Goal: Transaction & Acquisition: Purchase product/service

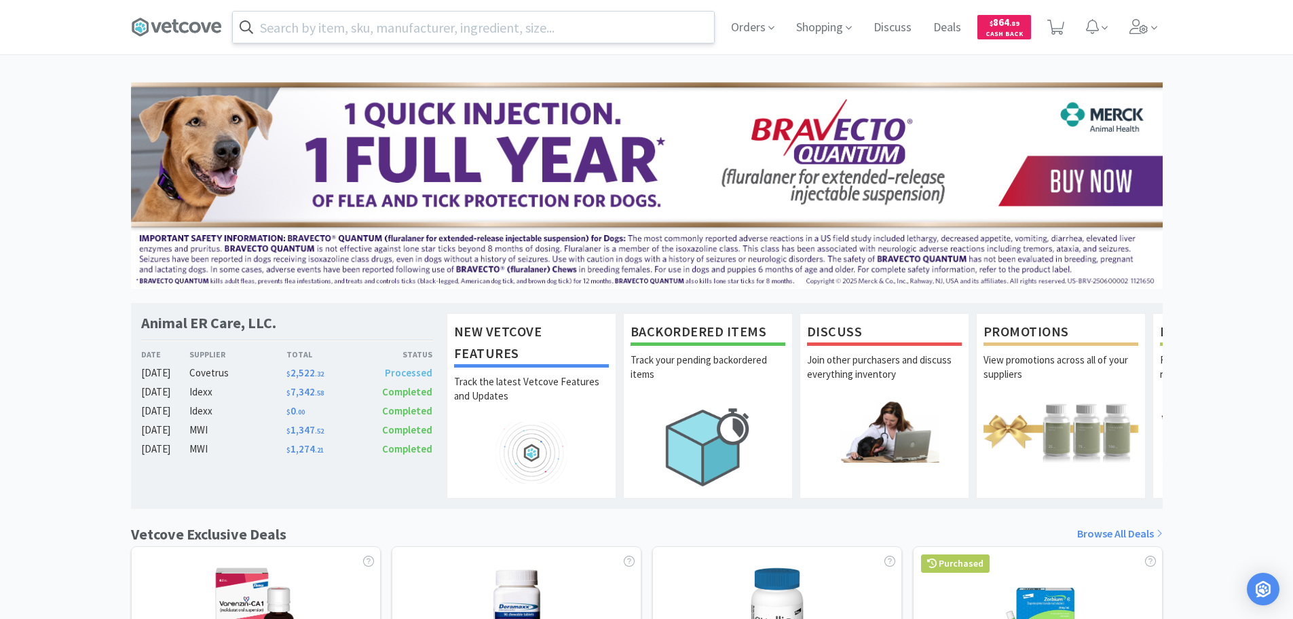
click at [454, 25] on input "text" at bounding box center [473, 27] width 481 height 31
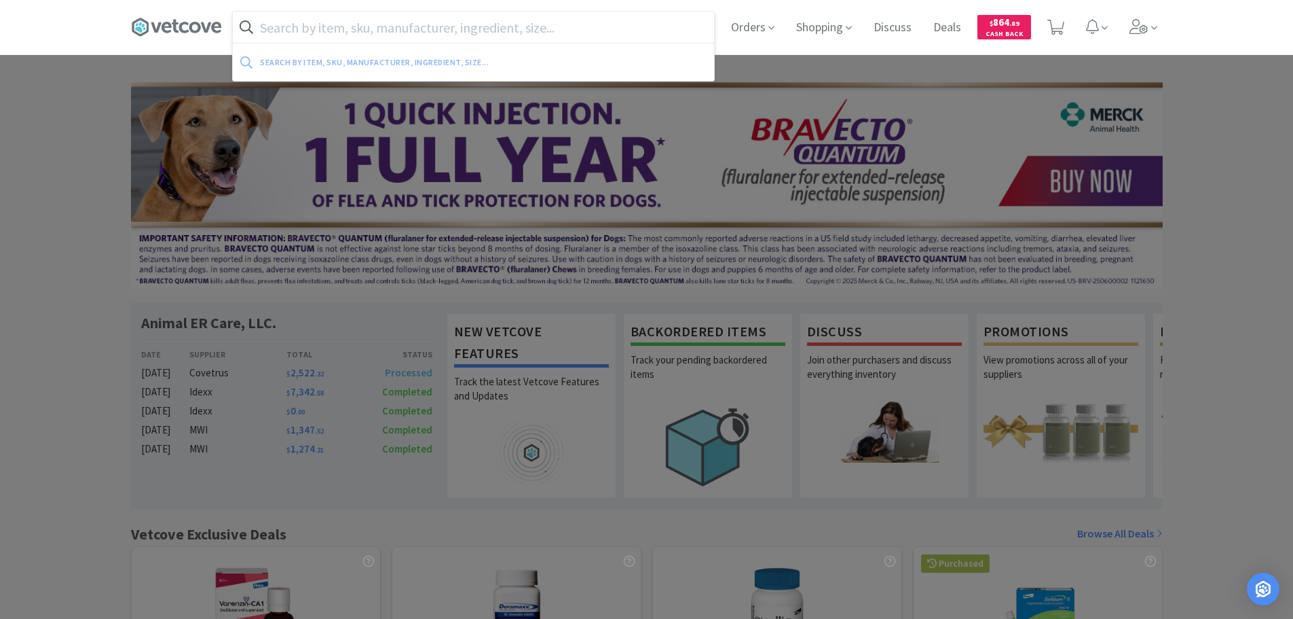
paste input "082068"
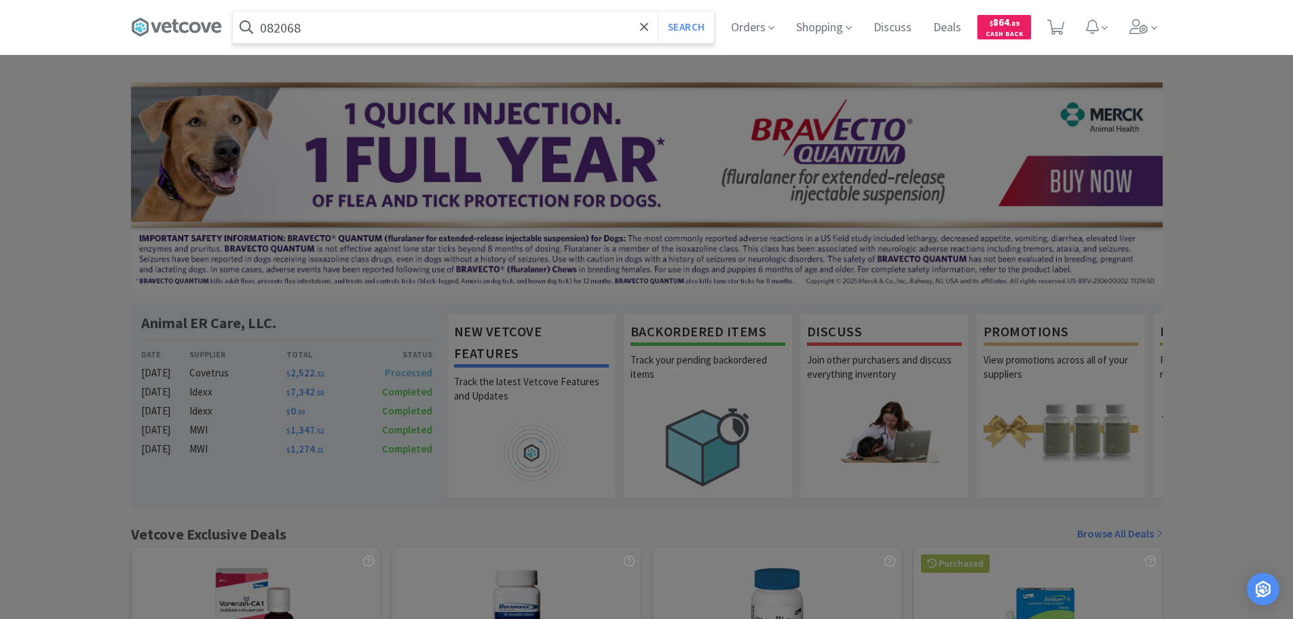
type input "082068"
click at [658, 12] on button "Search" at bounding box center [686, 27] width 56 height 31
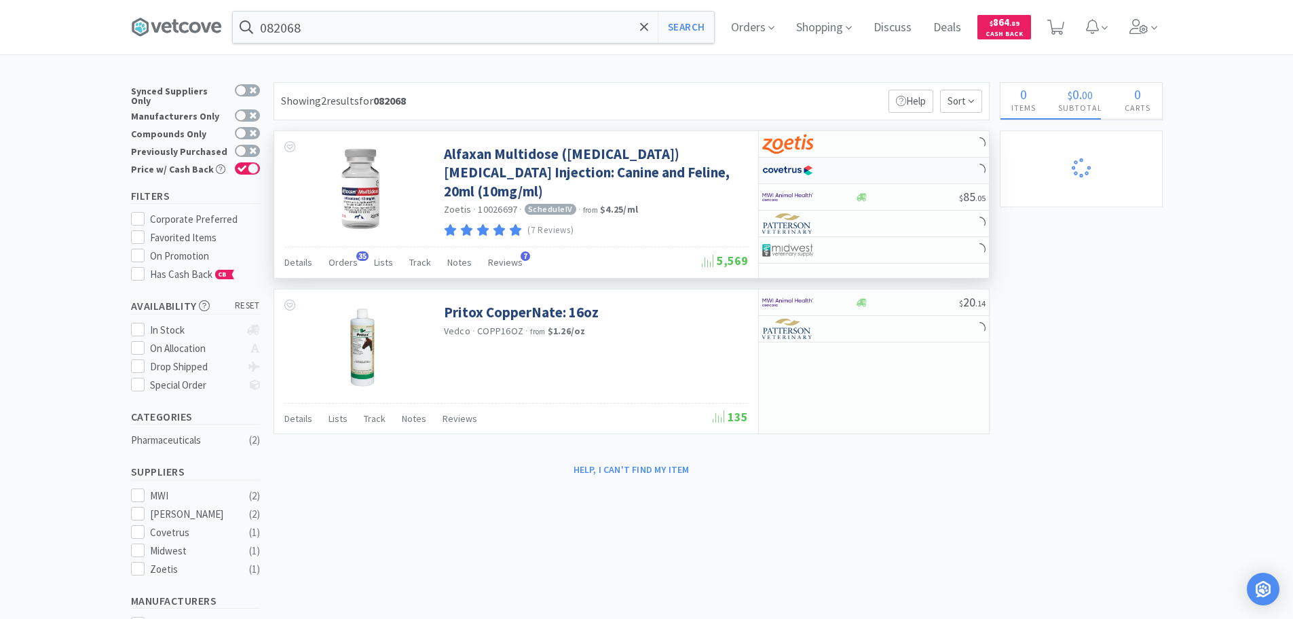
click at [922, 174] on div at bounding box center [874, 171] width 230 height 26
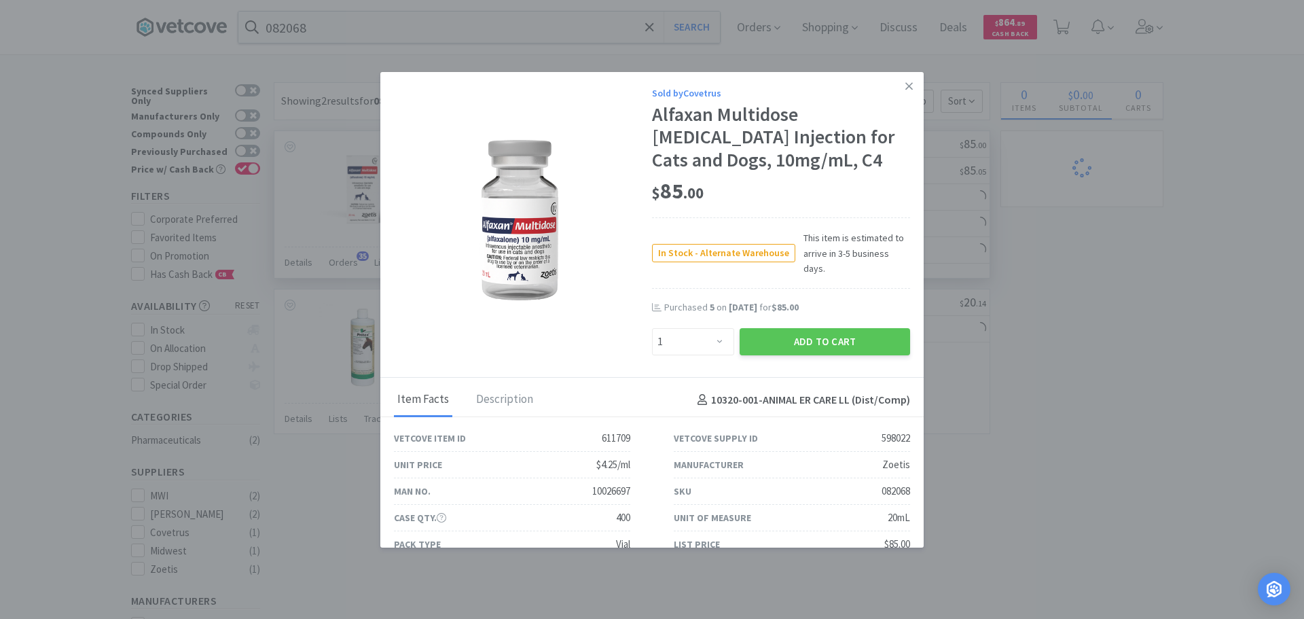
click at [909, 118] on div "Sold by Covetrus Alfaxan Multidose [MEDICAL_DATA] Injection for Cats and Dogs, …" at bounding box center [651, 225] width 543 height 306
click at [708, 328] on select "Enter Quantity 1 2 3 4 5 6 7 8 9 10 11 12 13 14 15 16 17 18 19 20 Enter Quantity" at bounding box center [693, 341] width 82 height 27
select select "5"
click at [652, 328] on select "Enter Quantity 1 2 3 4 5 6 7 8 9 10 11 12 13 14 15 16 17 18 19 20 Enter Quantity" at bounding box center [693, 341] width 82 height 27
click at [759, 328] on button "Add to Cart" at bounding box center [824, 341] width 170 height 27
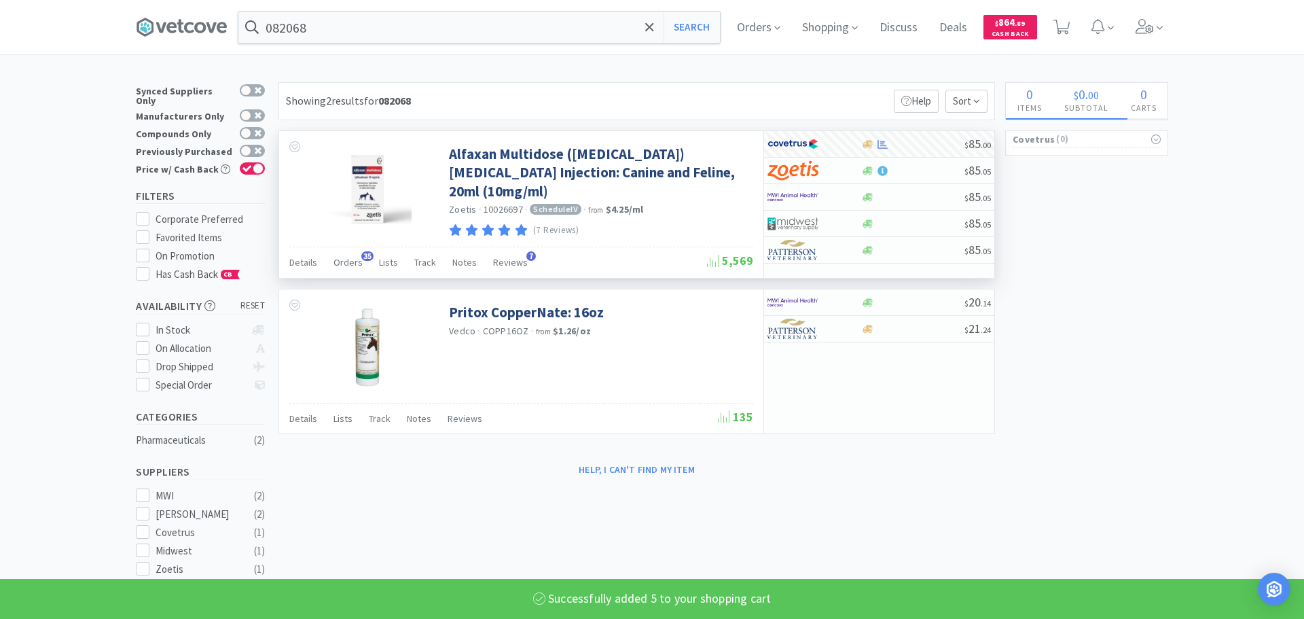
select select "5"
click at [500, 17] on input "082068" at bounding box center [473, 27] width 481 height 31
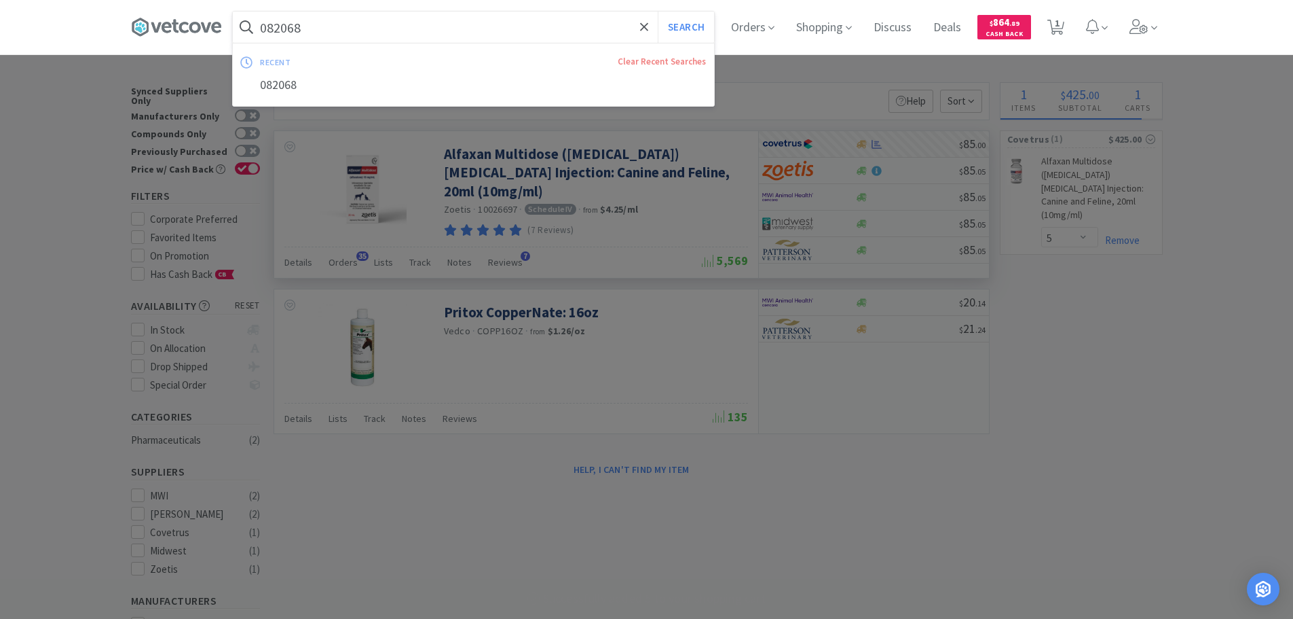
paste input "[PHONE_NUMBER]"
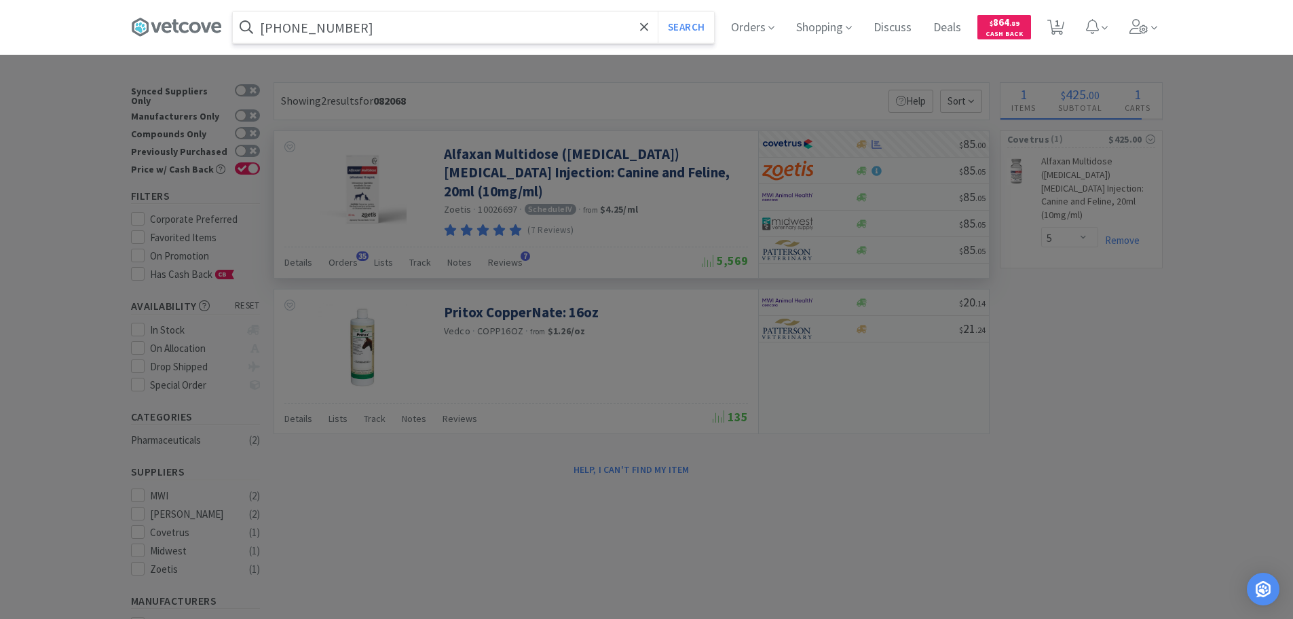
type input "[PHONE_NUMBER]"
click at [658, 12] on button "Search" at bounding box center [686, 27] width 56 height 31
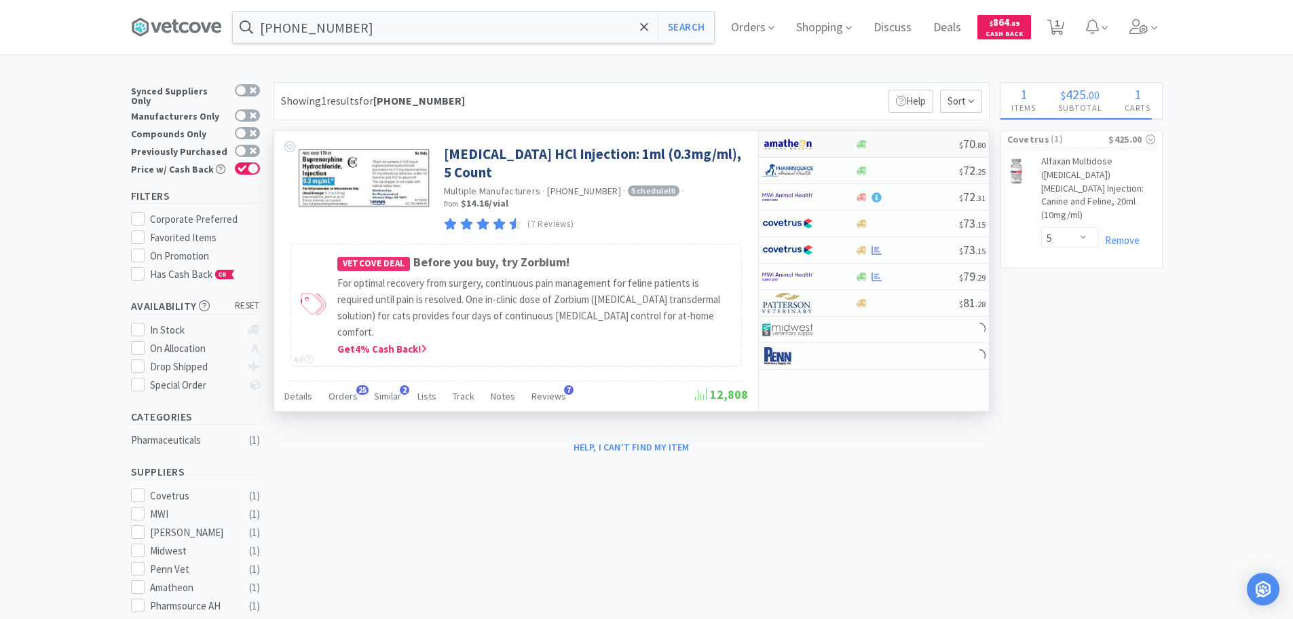
click at [904, 143] on div at bounding box center [908, 144] width 104 height 10
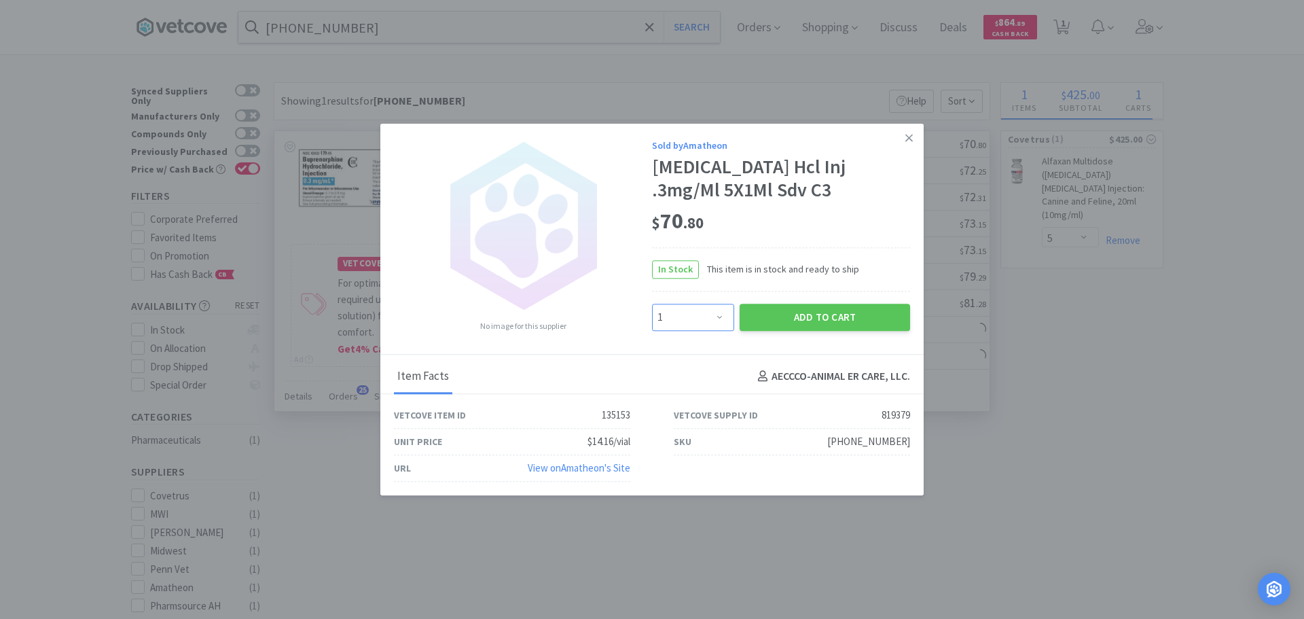
drag, startPoint x: 681, startPoint y: 325, endPoint x: 684, endPoint y: 306, distance: 19.3
click at [680, 324] on select "Enter Quantity 1 2 3 4 5 6 7 8 9 10 11 12 13 14 15 16 17 18 19 20 Enter Quantity" at bounding box center [693, 317] width 82 height 27
select select "4"
click at [652, 304] on select "Enter Quantity 1 2 3 4 5 6 7 8 9 10 11 12 13 14 15 16 17 18 19 20 Enter Quantity" at bounding box center [693, 317] width 82 height 27
click at [760, 315] on button "Add to Cart" at bounding box center [824, 317] width 170 height 27
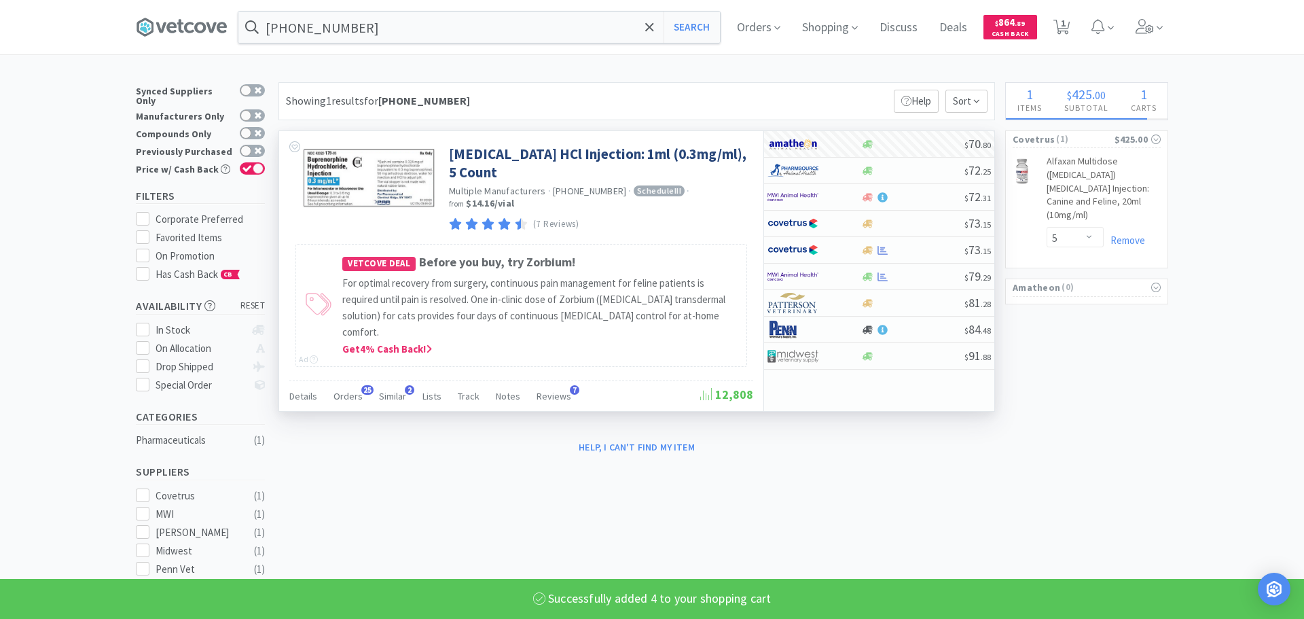
select select "4"
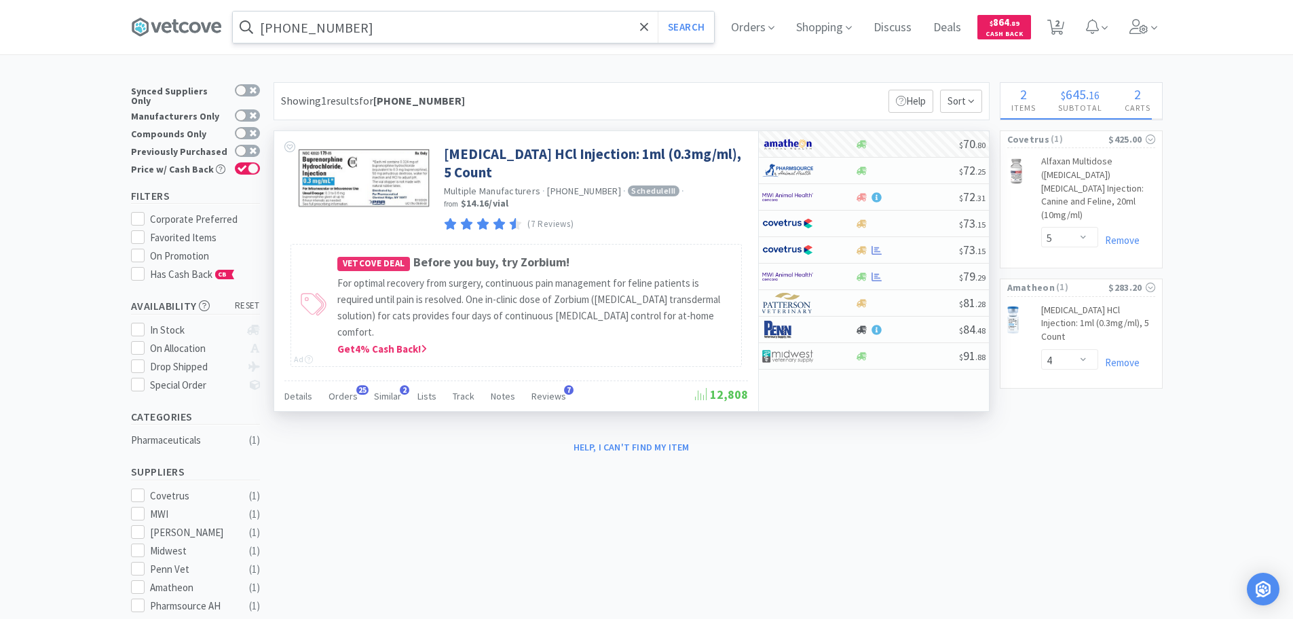
click at [498, 25] on input "[PHONE_NUMBER]" at bounding box center [473, 27] width 481 height 31
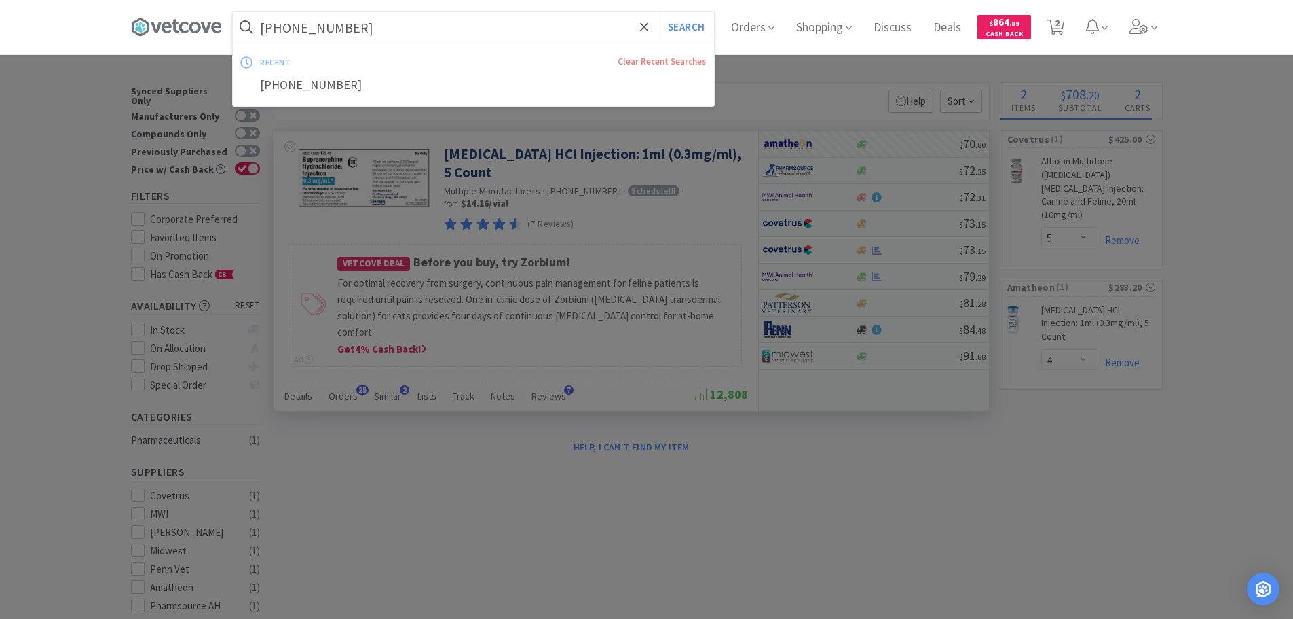
paste input "501072"
type input "501072"
click at [658, 12] on button "Search" at bounding box center [686, 27] width 56 height 31
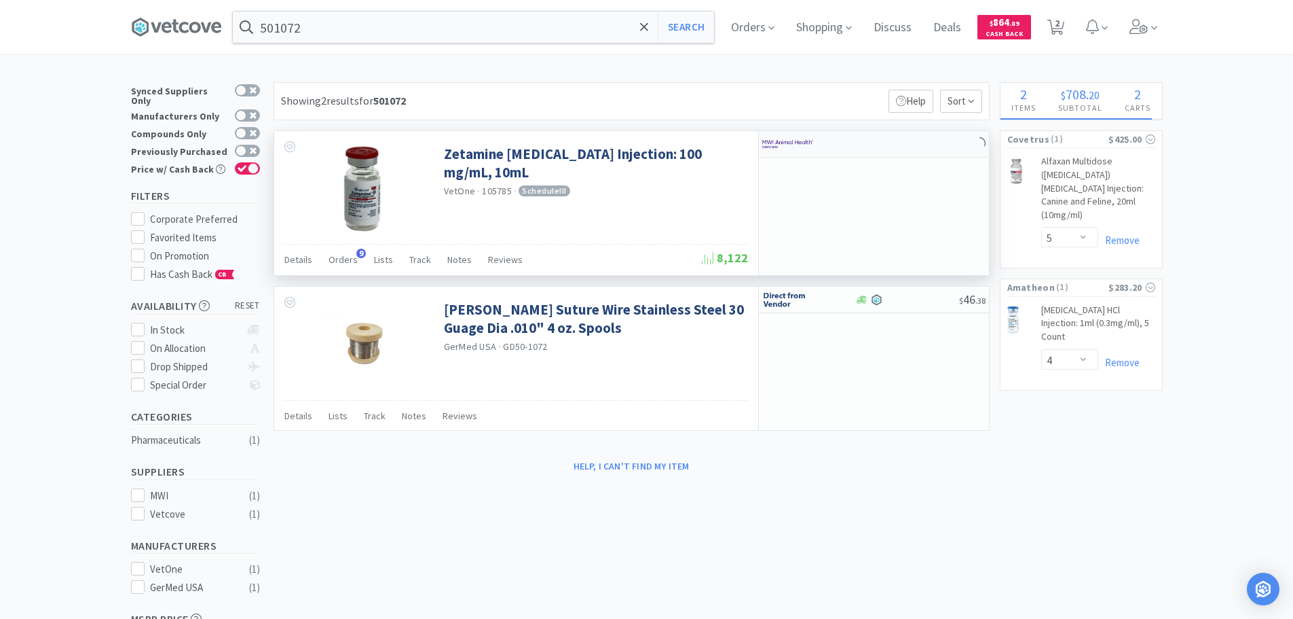
click at [892, 135] on div at bounding box center [874, 144] width 230 height 26
select select "1"
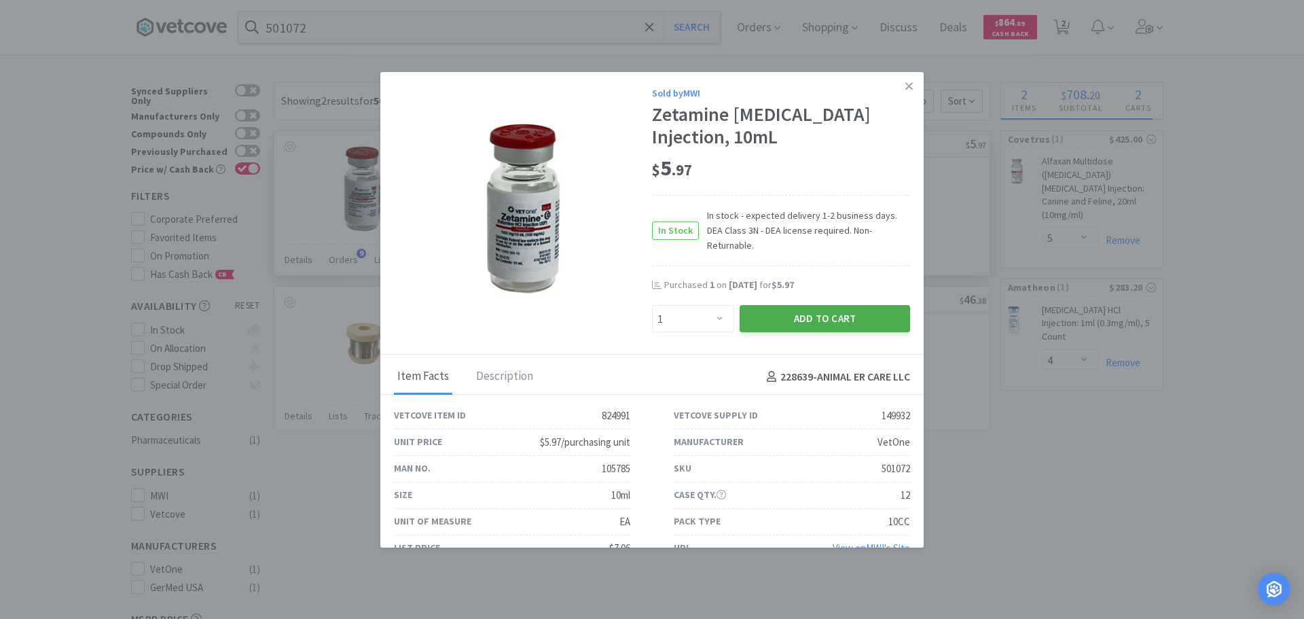
click at [824, 305] on button "Add to Cart" at bounding box center [824, 318] width 170 height 27
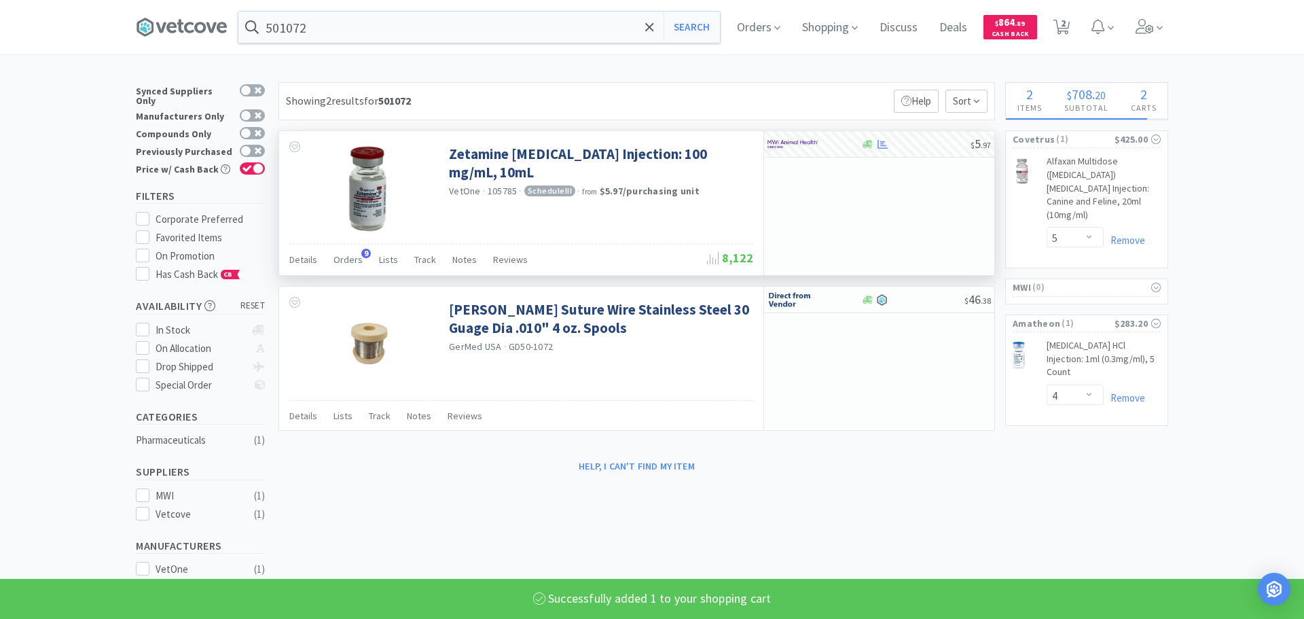
select select "1"
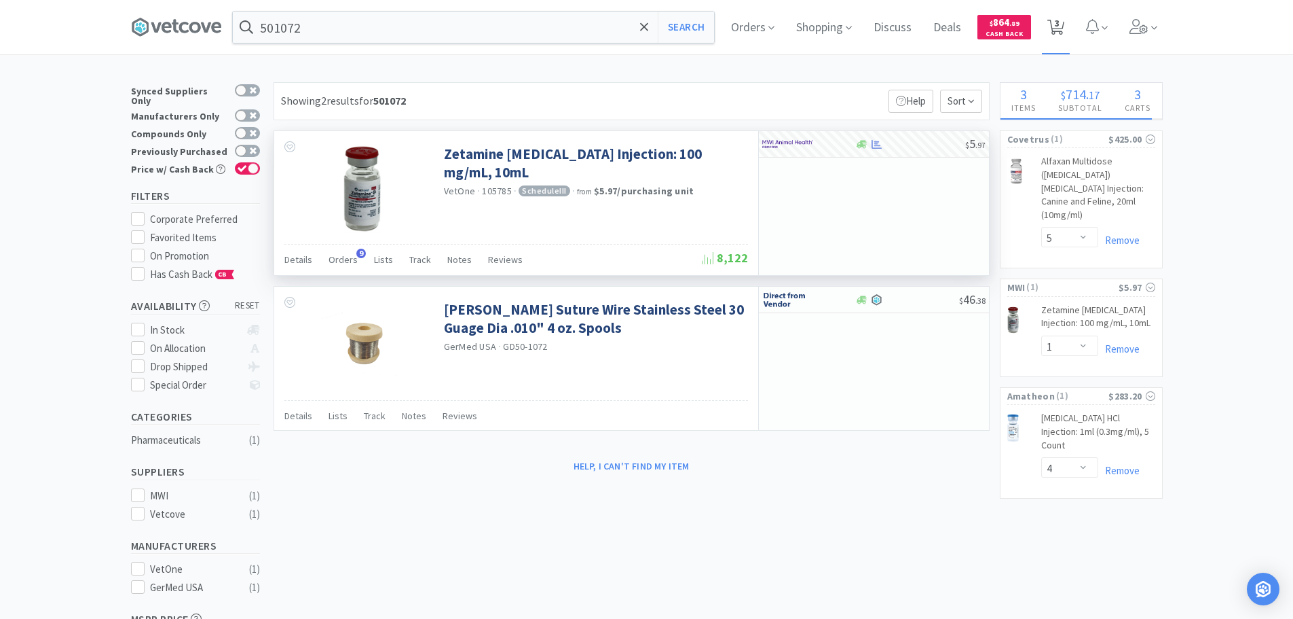
click at [1060, 22] on span "3" at bounding box center [1057, 23] width 5 height 54
select select "5"
select select "1"
select select "4"
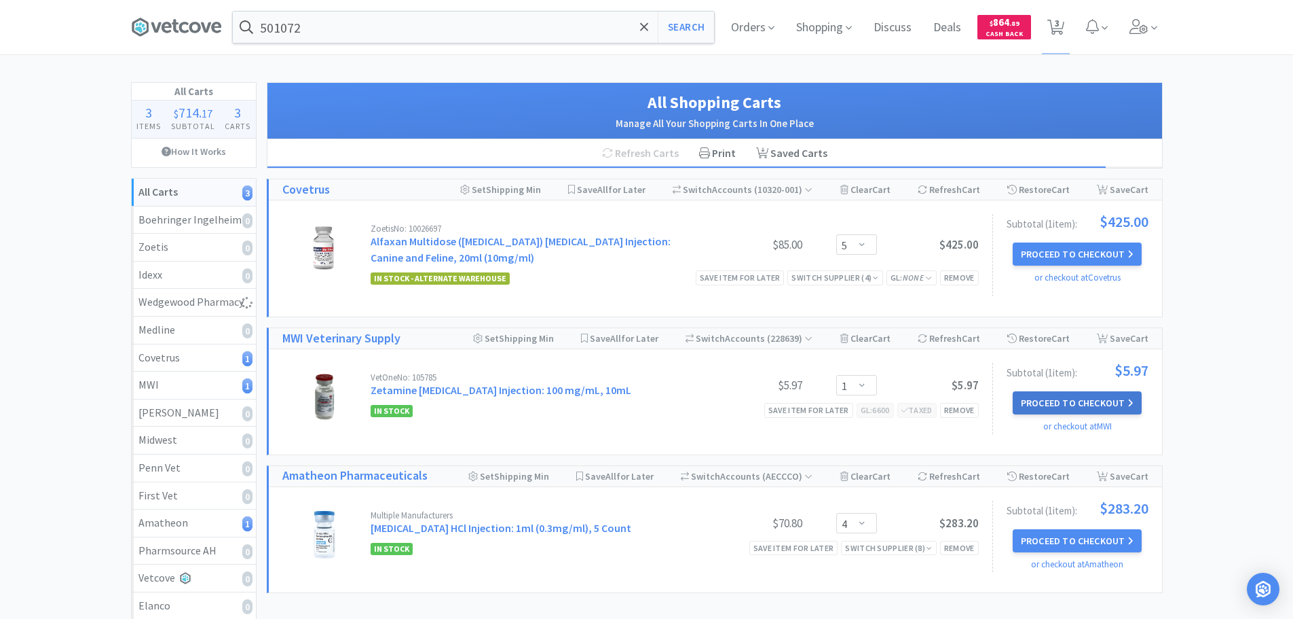
click at [1051, 410] on button "Proceed to Checkout" at bounding box center [1077, 402] width 129 height 23
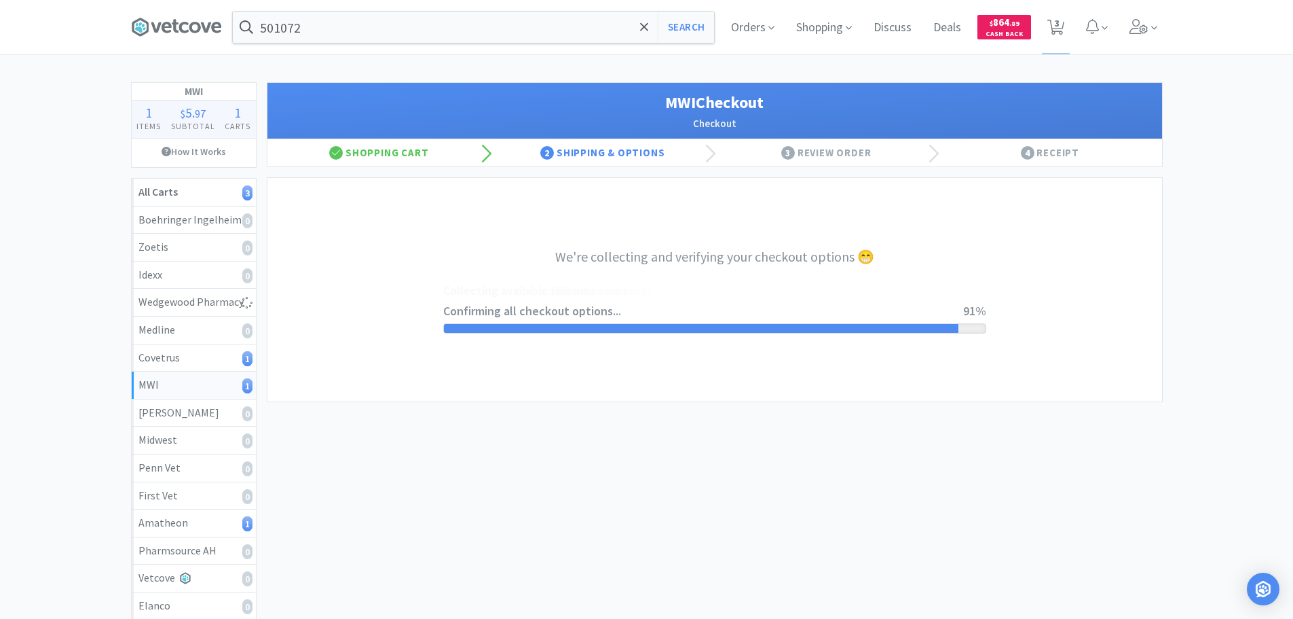
select select "STD_"
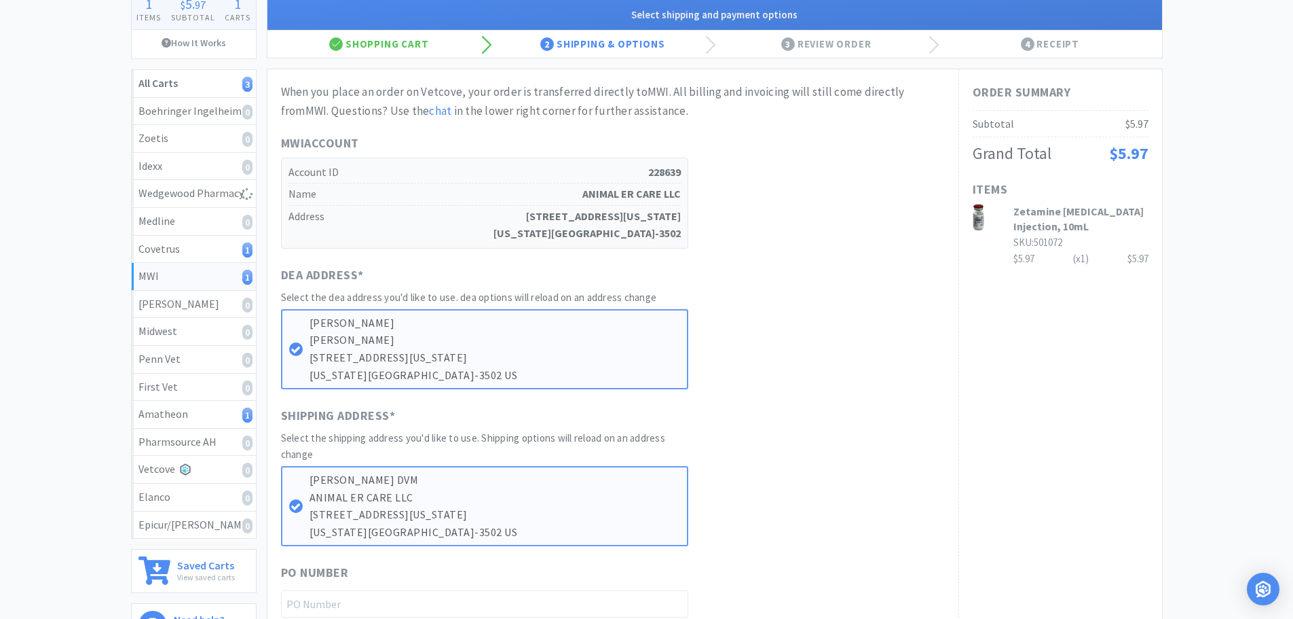
scroll to position [204, 0]
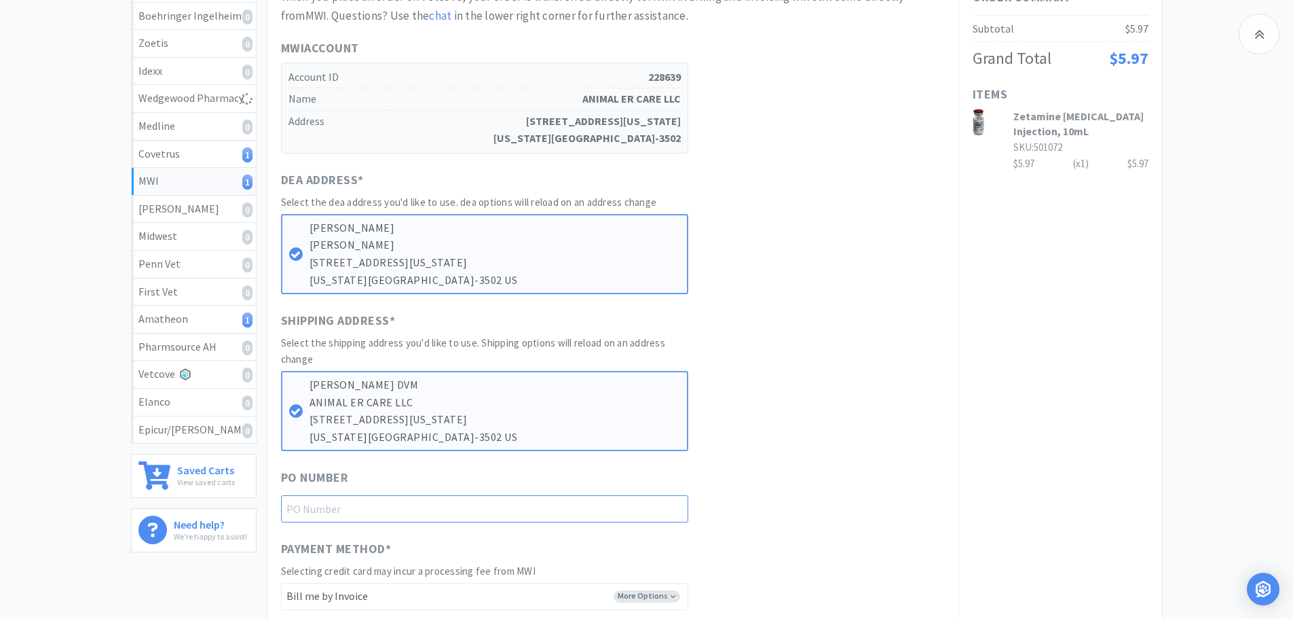
click at [515, 502] on input "text" at bounding box center [484, 508] width 407 height 27
paste input "1145196"
type input "1145196"
click at [898, 441] on div "Shipping Address * Select the shipping address you'd like to use. Shipping opti…" at bounding box center [613, 381] width 664 height 140
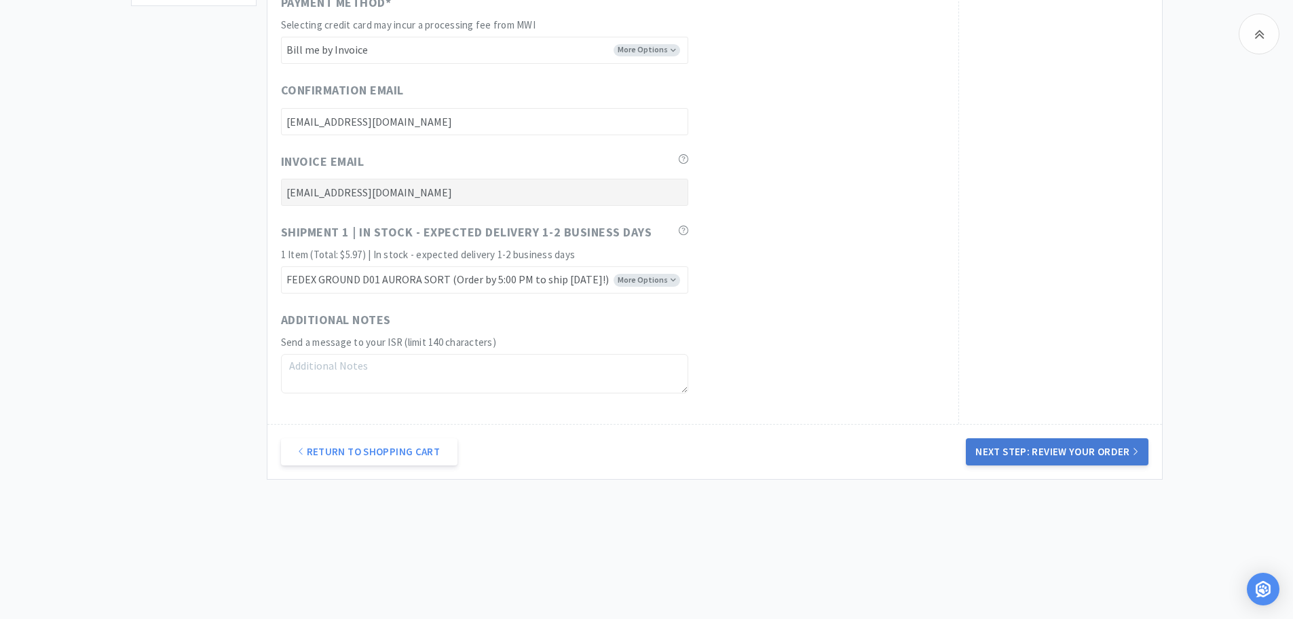
click at [1070, 439] on button "Next Step: Review Your Order" at bounding box center [1057, 451] width 182 height 27
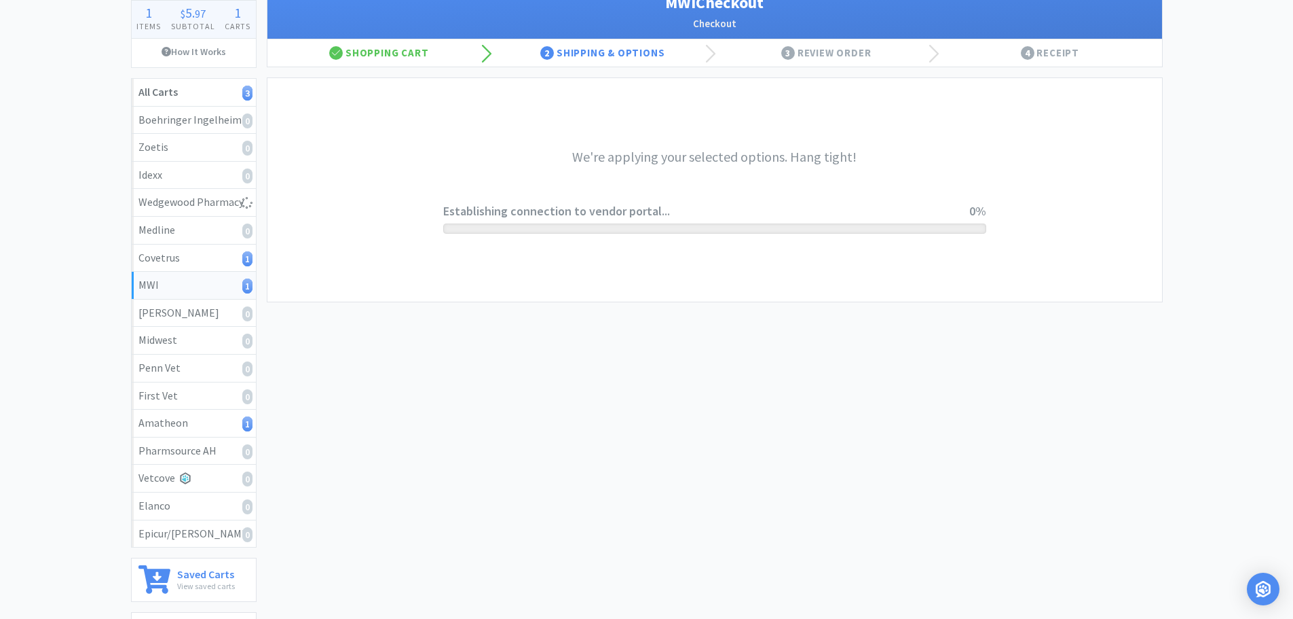
scroll to position [0, 0]
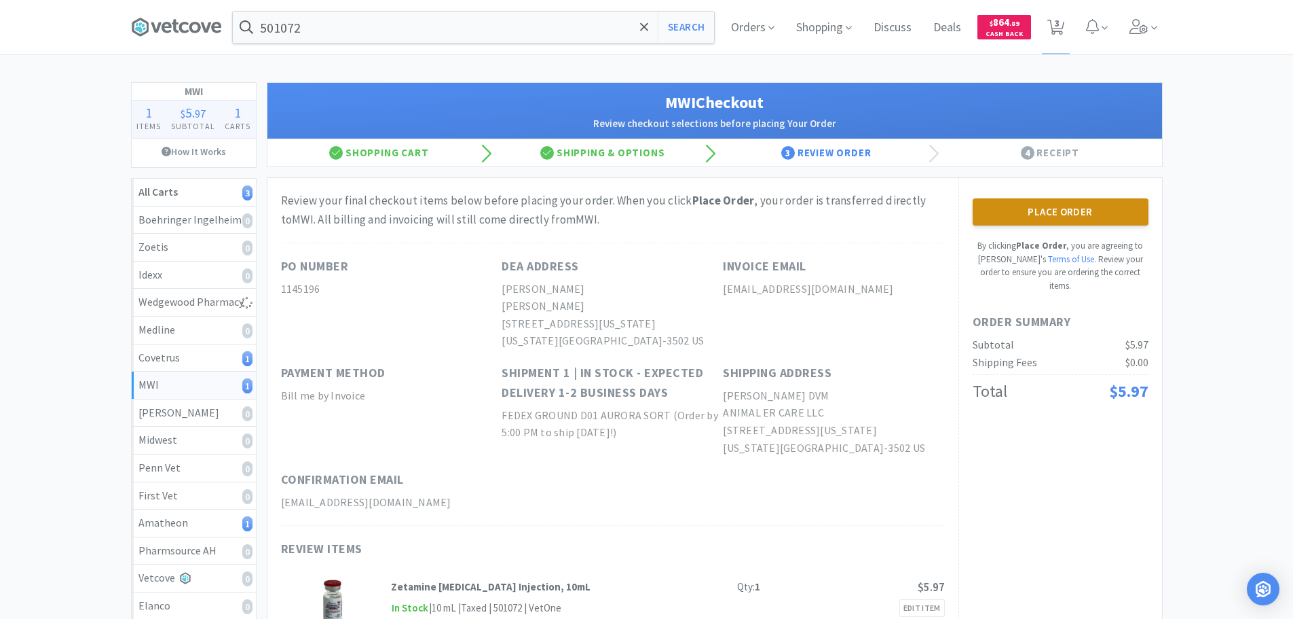
click at [1061, 206] on button "Place Order" at bounding box center [1061, 211] width 176 height 27
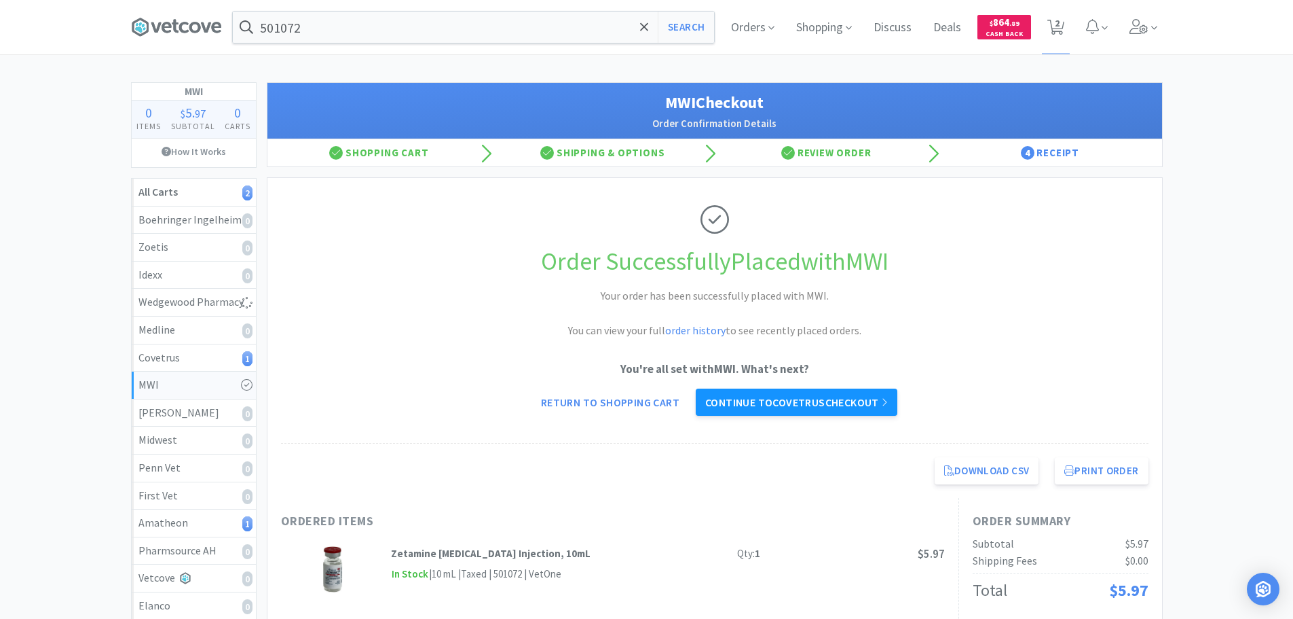
click at [859, 394] on link "Continue to Covetrus checkout" at bounding box center [797, 401] width 202 height 27
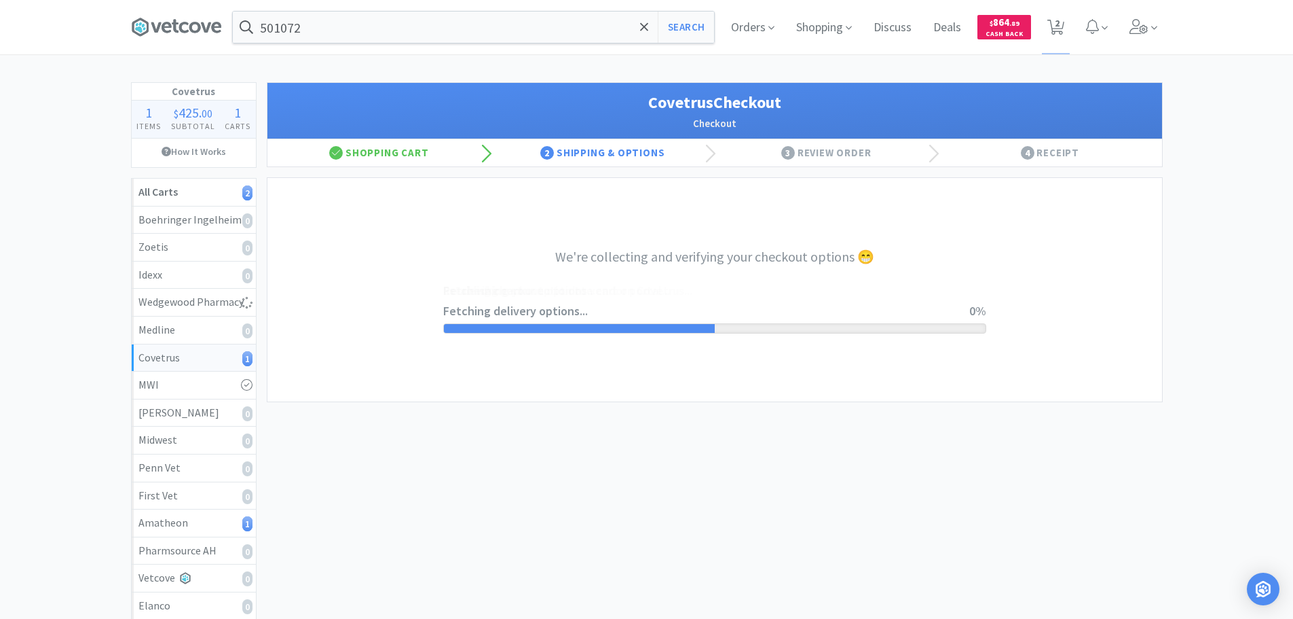
select select "ACCOUNT"
select select "cvt-standard-net"
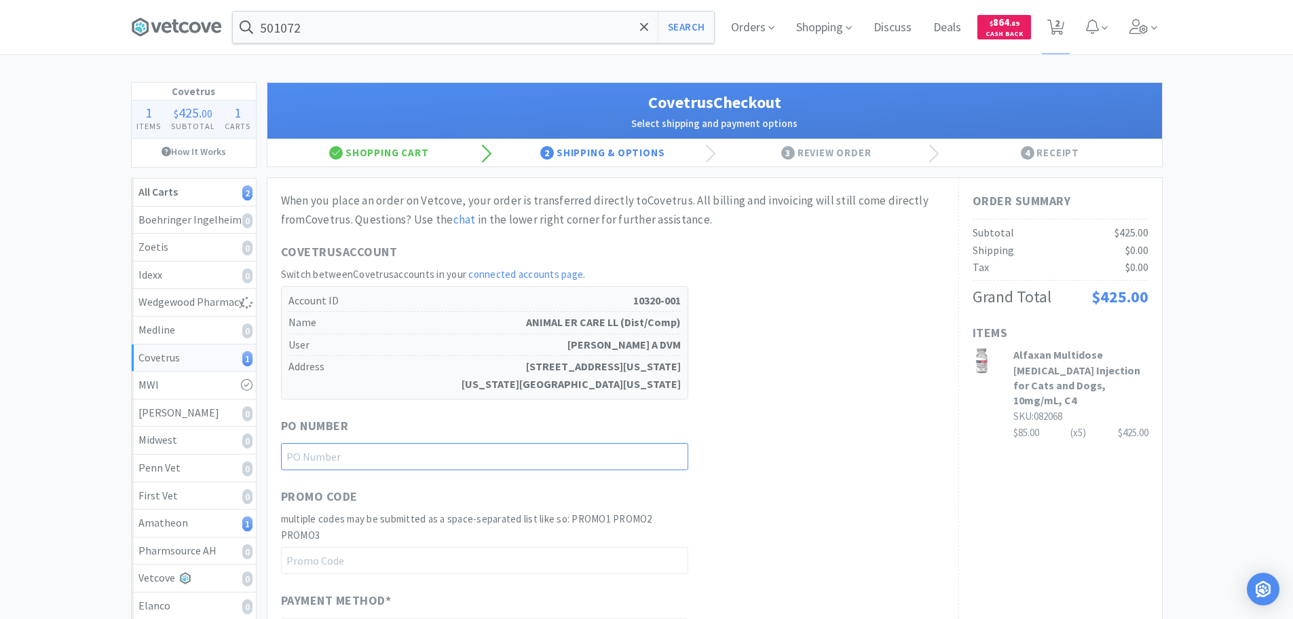
click at [500, 461] on input "text" at bounding box center [484, 456] width 407 height 27
paste input "1145194"
type input "1145194"
click at [863, 451] on div "PO Number 1145194" at bounding box center [613, 443] width 664 height 54
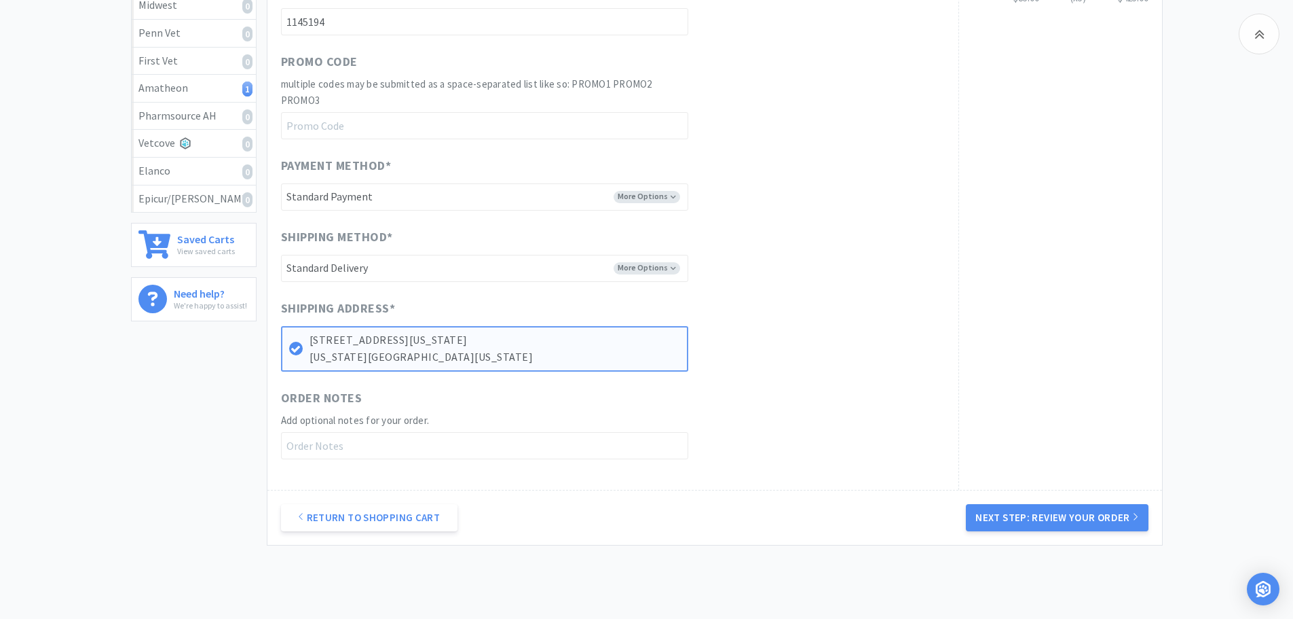
scroll to position [500, 0]
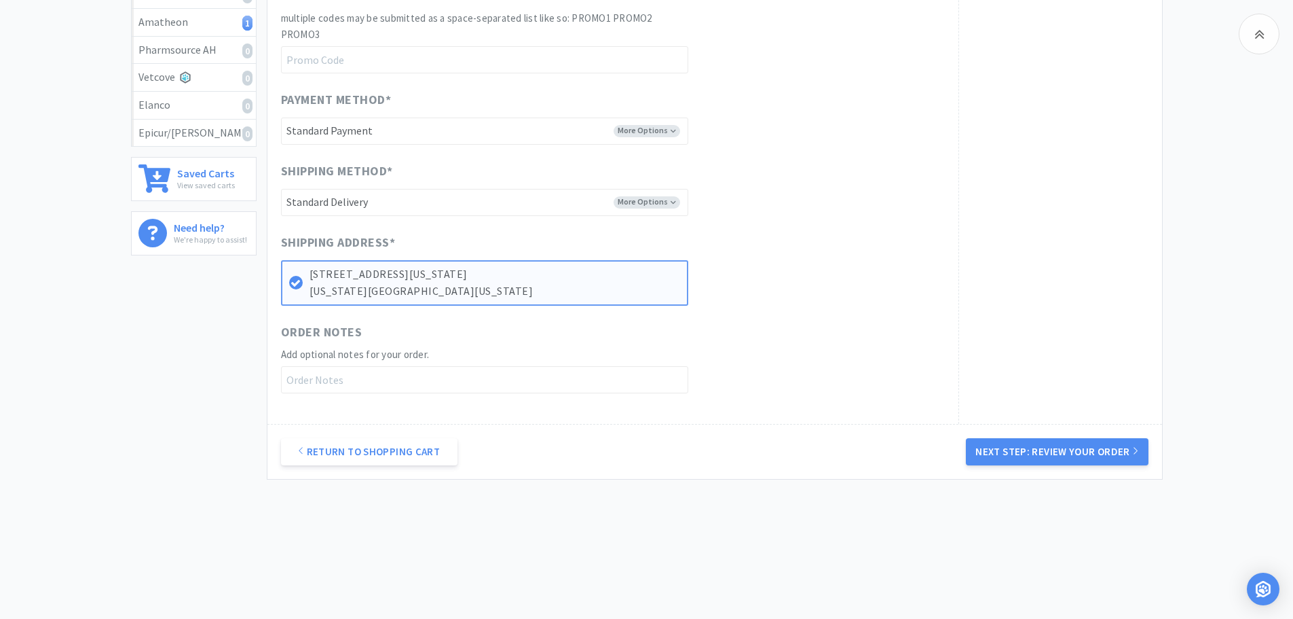
click at [1042, 433] on div "Return to Shopping Cart Next Step: Review Your Order" at bounding box center [715, 451] width 895 height 55
click at [1042, 445] on button "Next Step: Review Your Order" at bounding box center [1057, 451] width 182 height 27
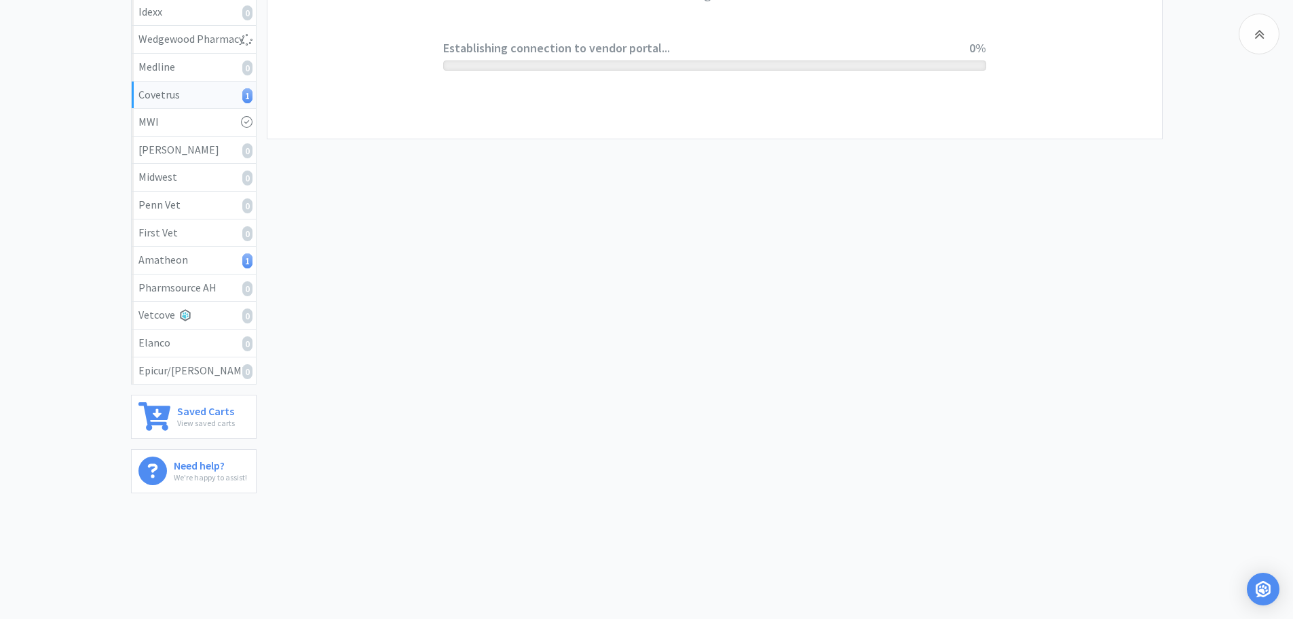
scroll to position [0, 0]
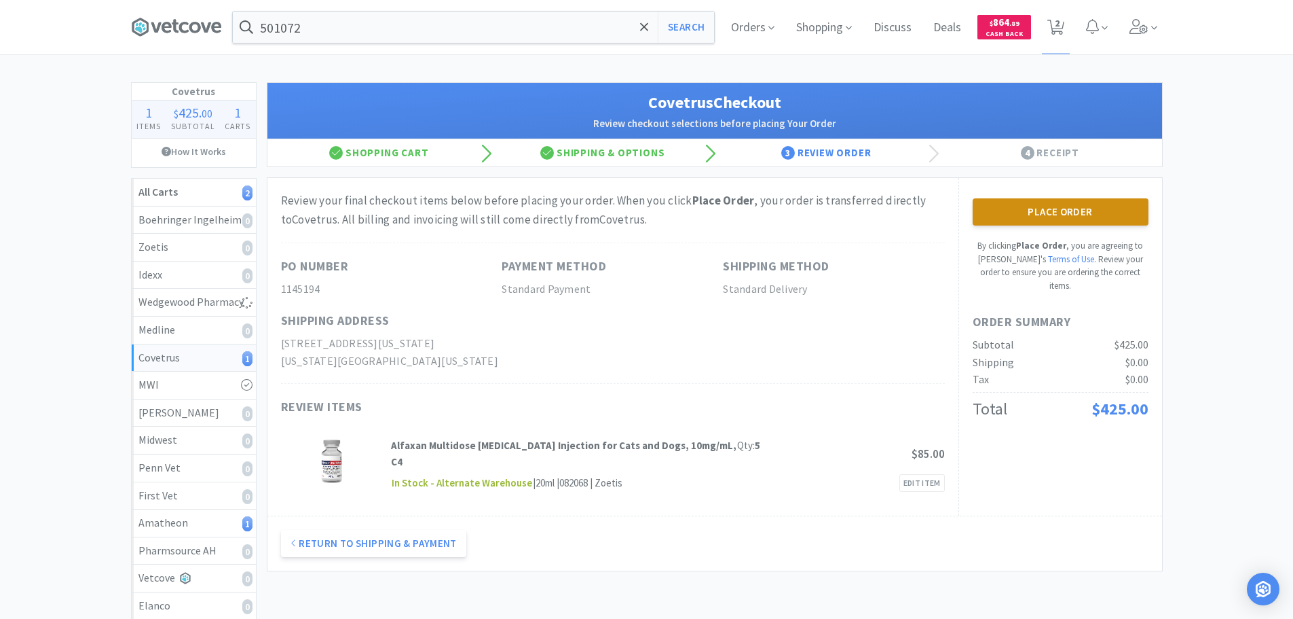
click at [1029, 213] on button "Place Order" at bounding box center [1061, 211] width 176 height 27
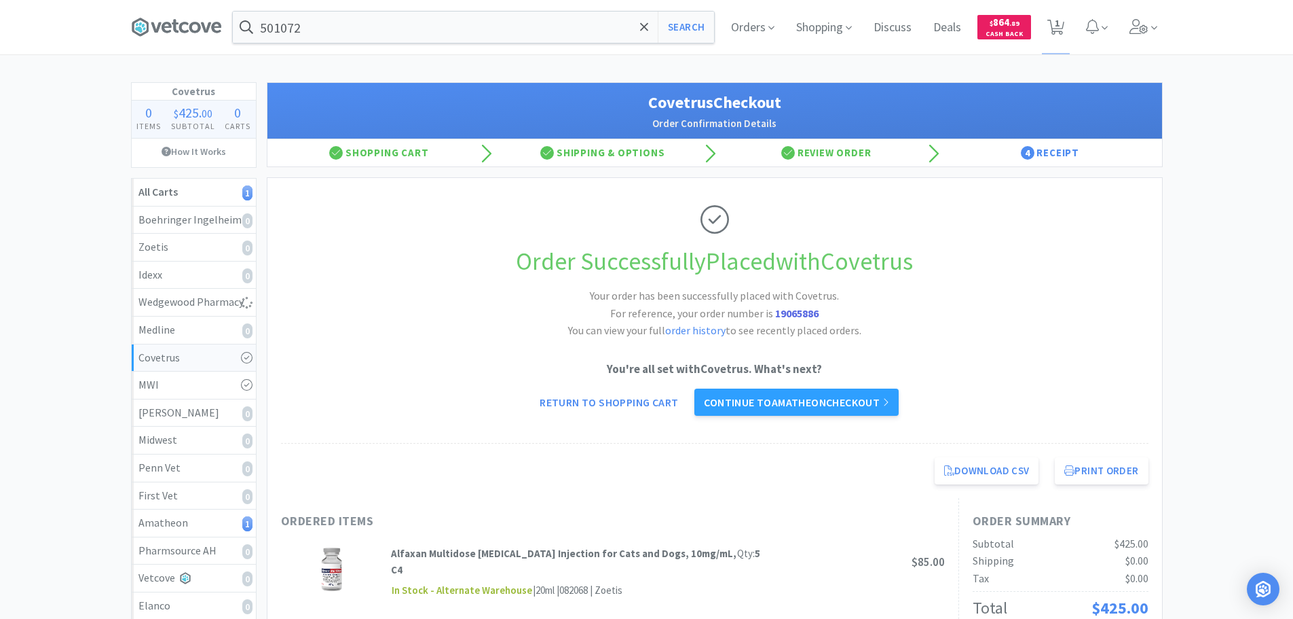
click at [841, 383] on div "You're all set with Covetrus . What's next? Return to Shopping Cart Continue to…" at bounding box center [715, 388] width 868 height 56
click at [827, 395] on link "Continue to Amatheon checkout" at bounding box center [797, 401] width 204 height 27
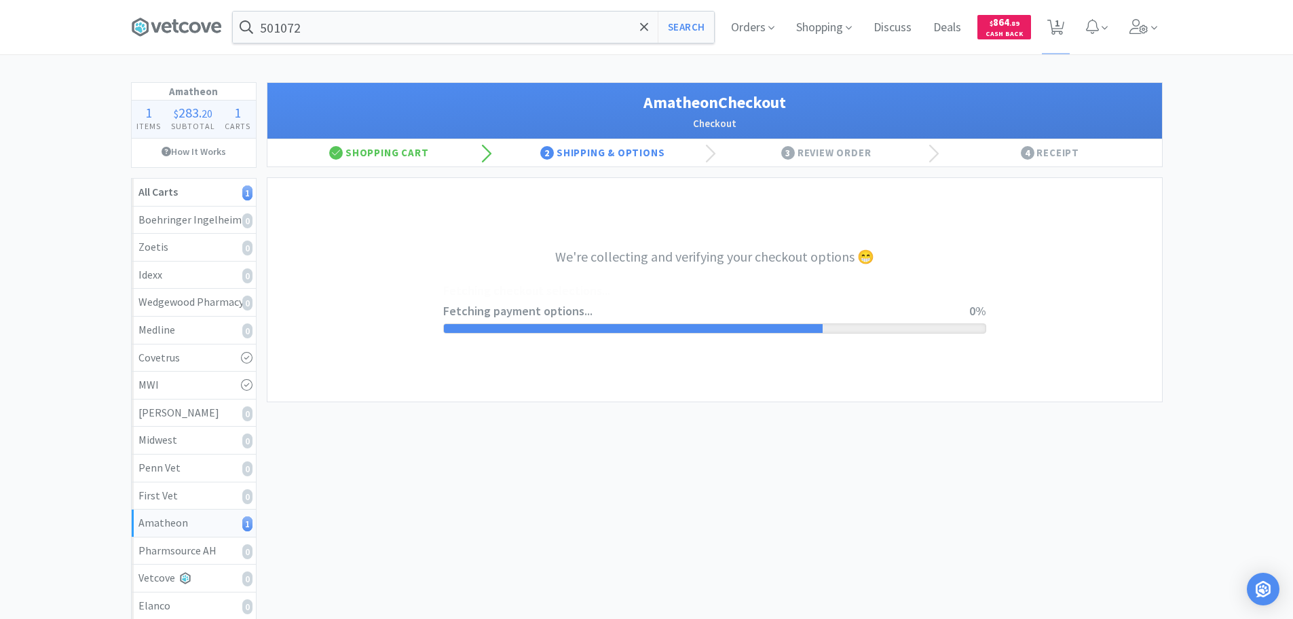
select select "21872"
select select "201118"
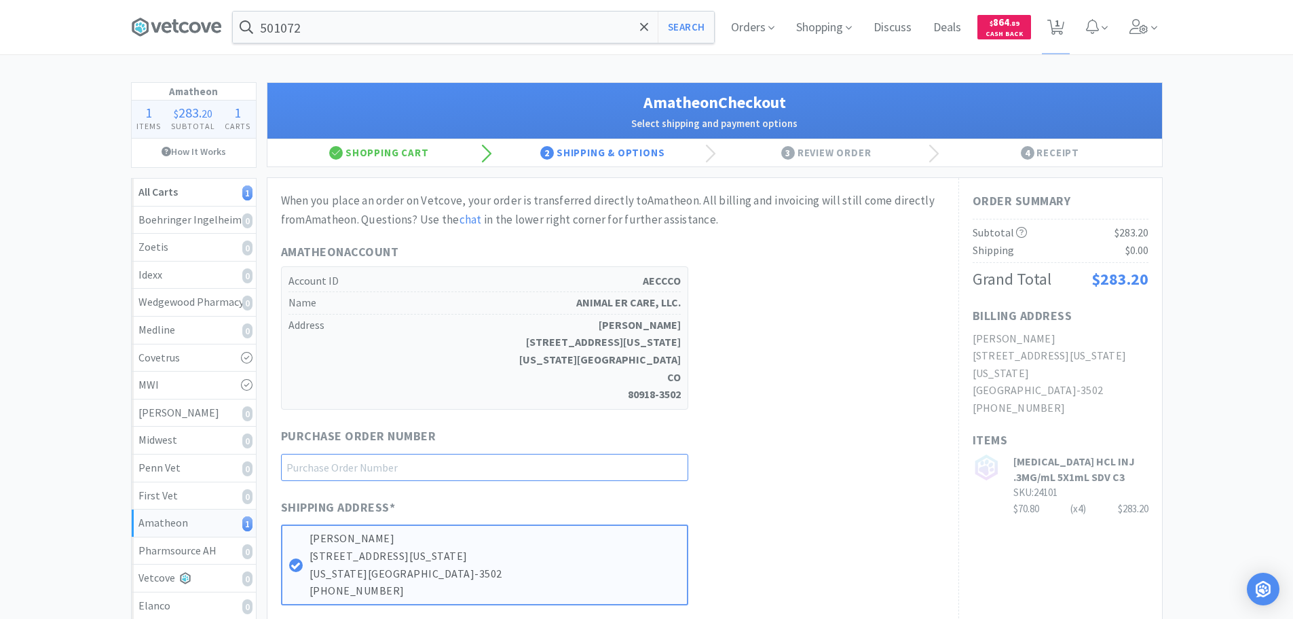
click at [479, 474] on input "text" at bounding box center [484, 467] width 407 height 27
paste input "1145195"
type input "1145195"
click at [863, 428] on div "Purchase Order Number 1145195" at bounding box center [613, 453] width 664 height 54
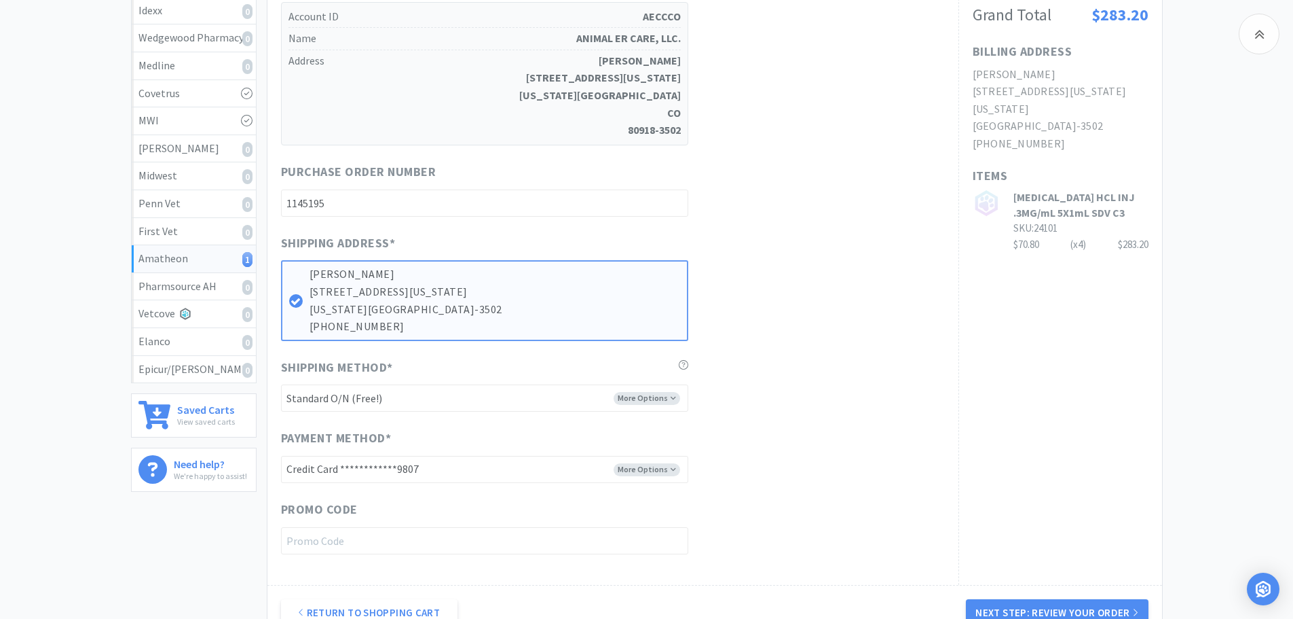
scroll to position [425, 0]
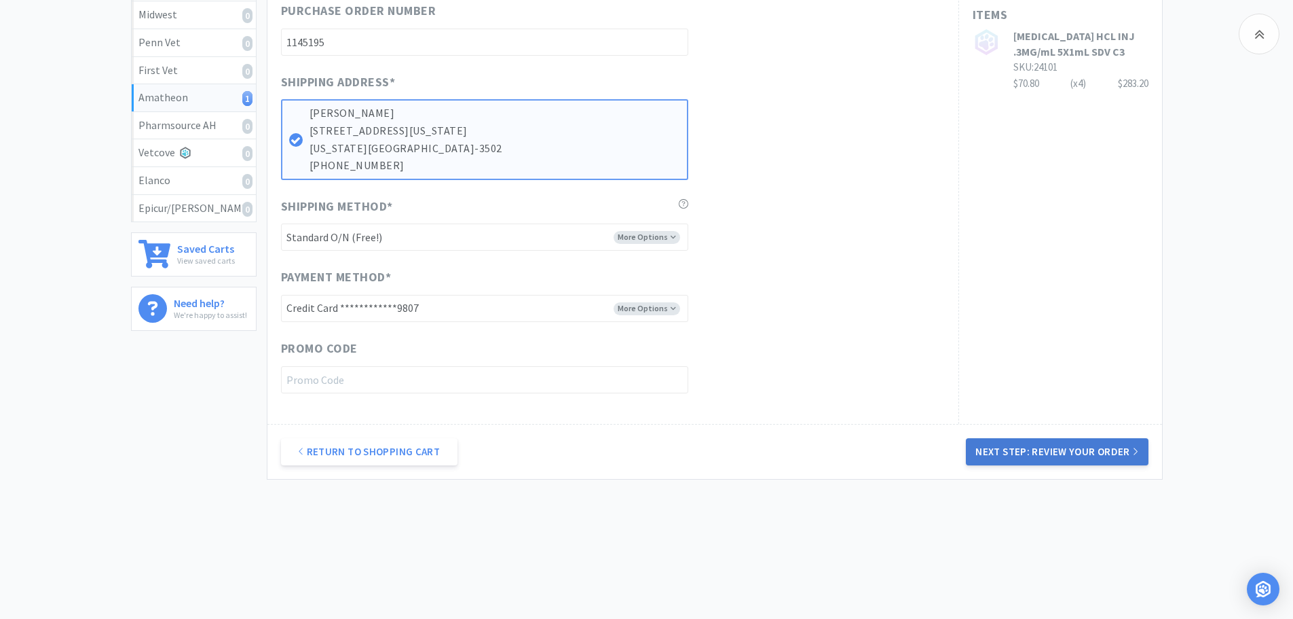
click at [997, 451] on button "Next Step: Review Your Order" at bounding box center [1057, 451] width 182 height 27
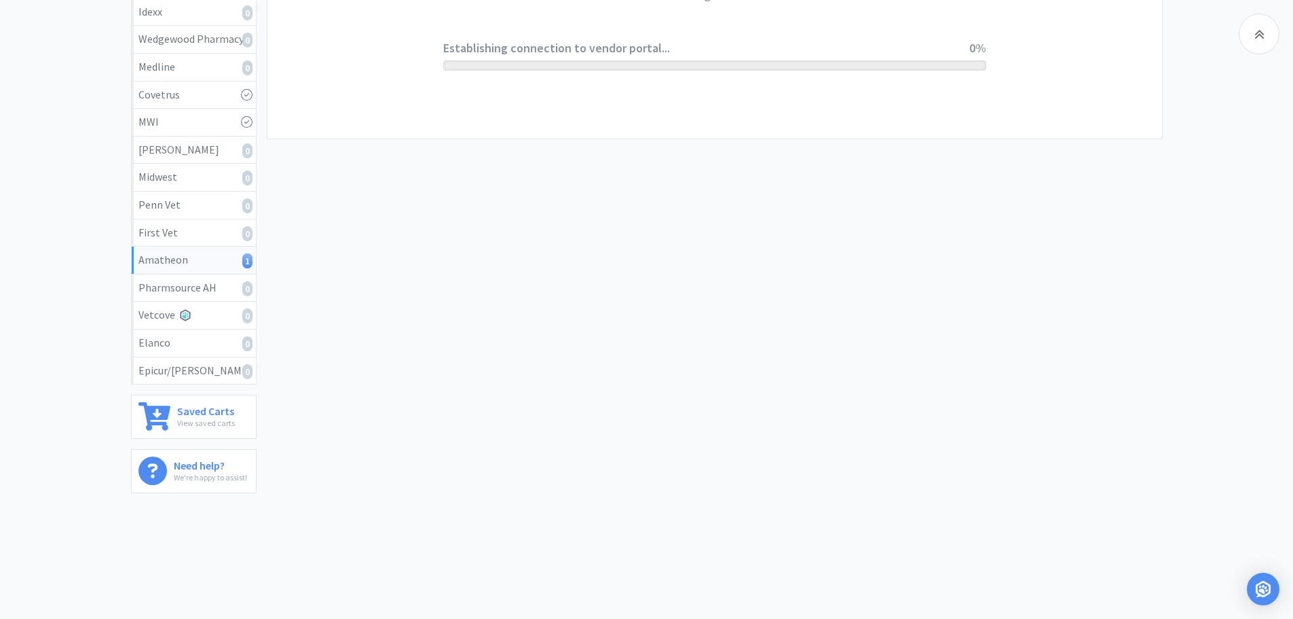
scroll to position [0, 0]
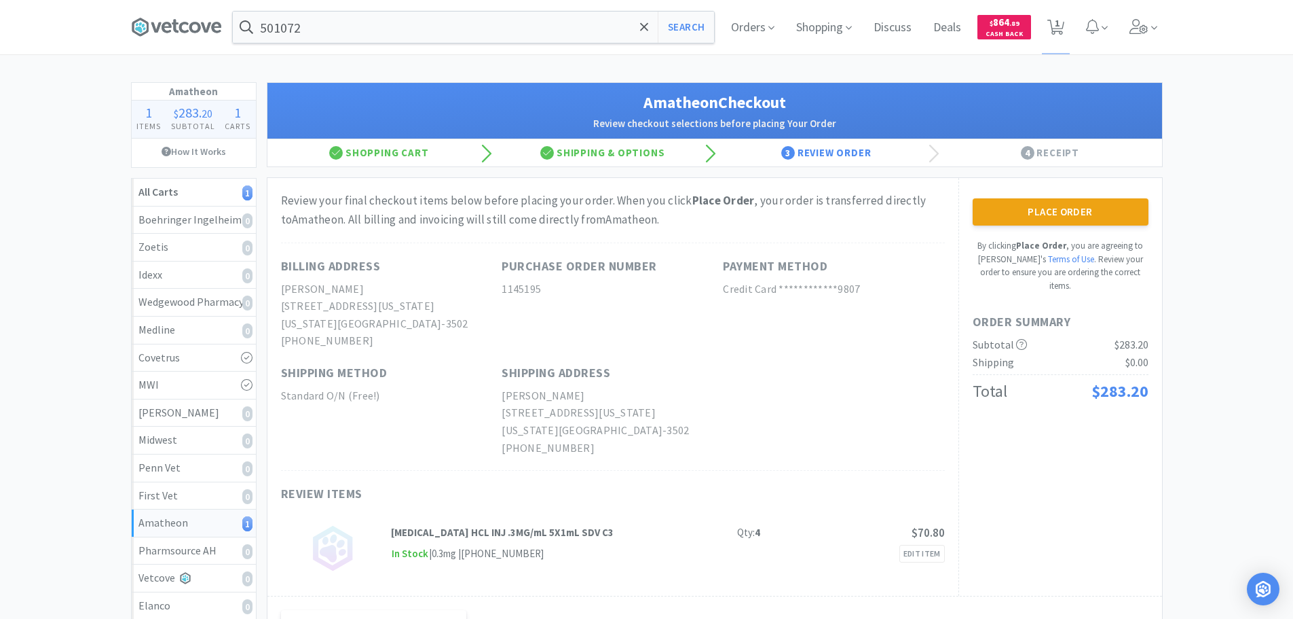
click at [1040, 211] on button "Place Order" at bounding box center [1061, 211] width 176 height 27
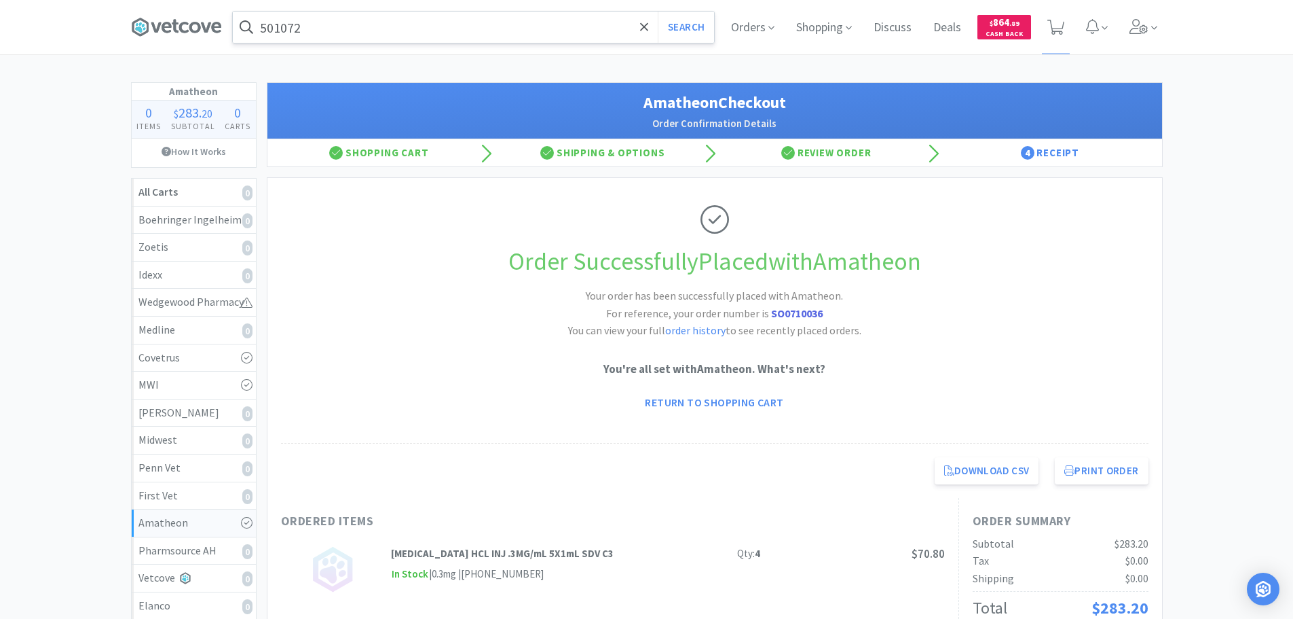
click at [433, 24] on input "501072" at bounding box center [473, 27] width 481 height 31
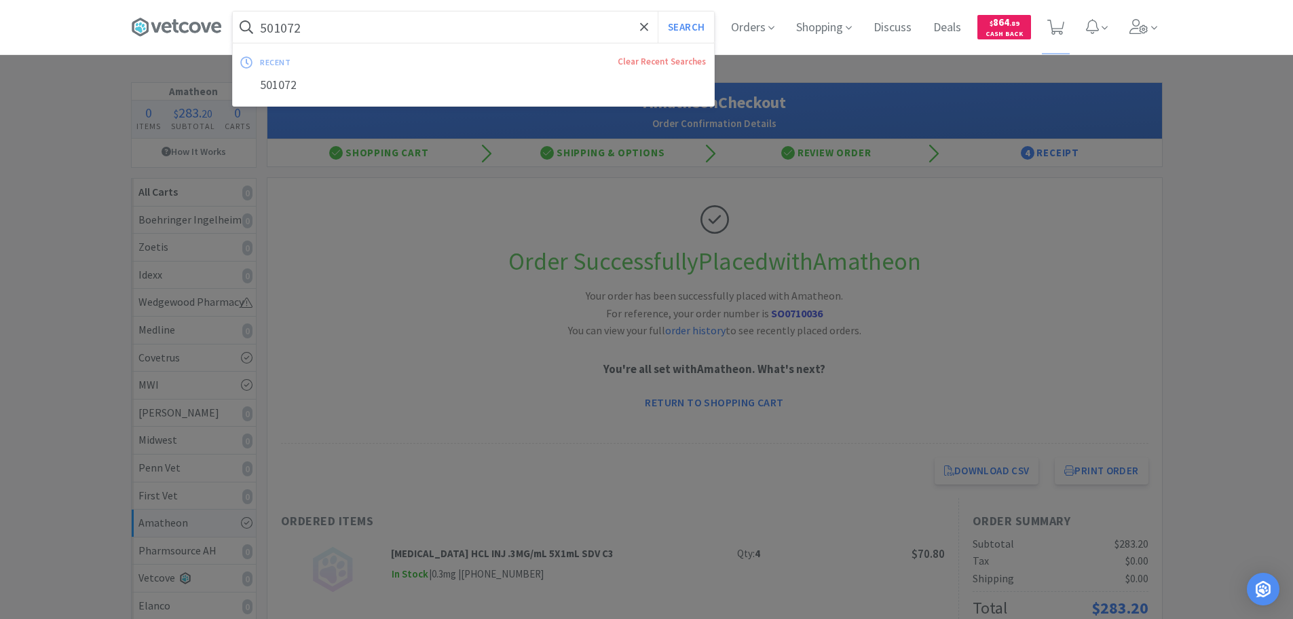
paste input "023017"
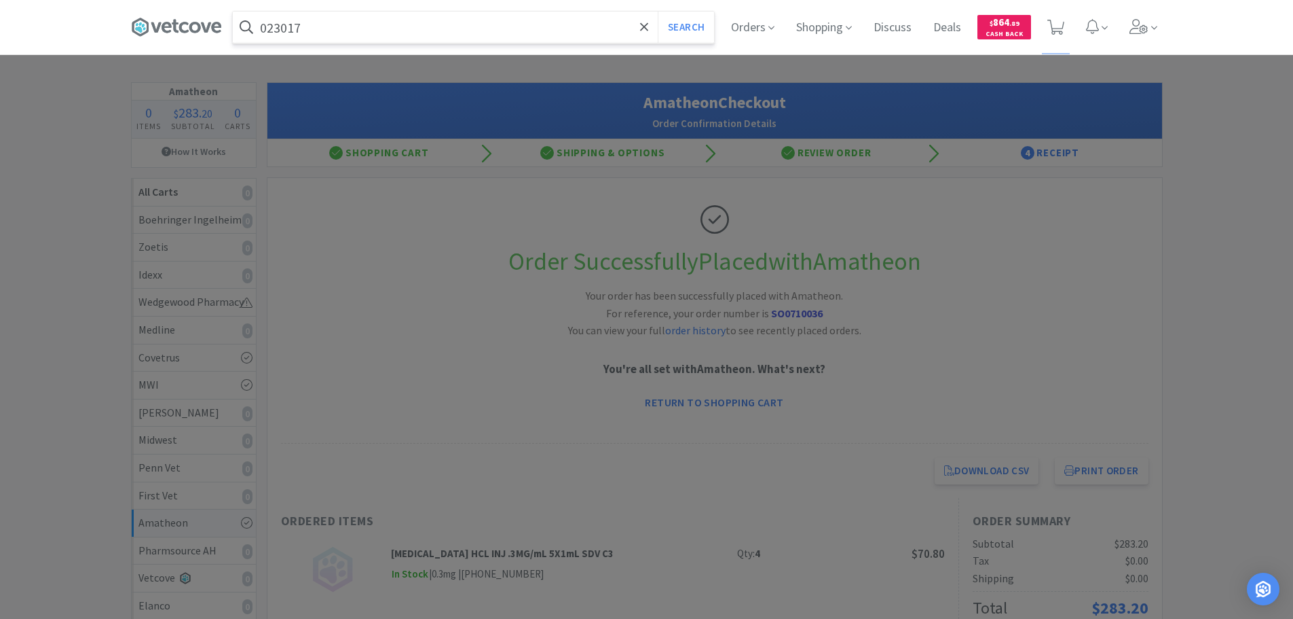
type input "023017"
click at [658, 12] on button "Search" at bounding box center [686, 27] width 56 height 31
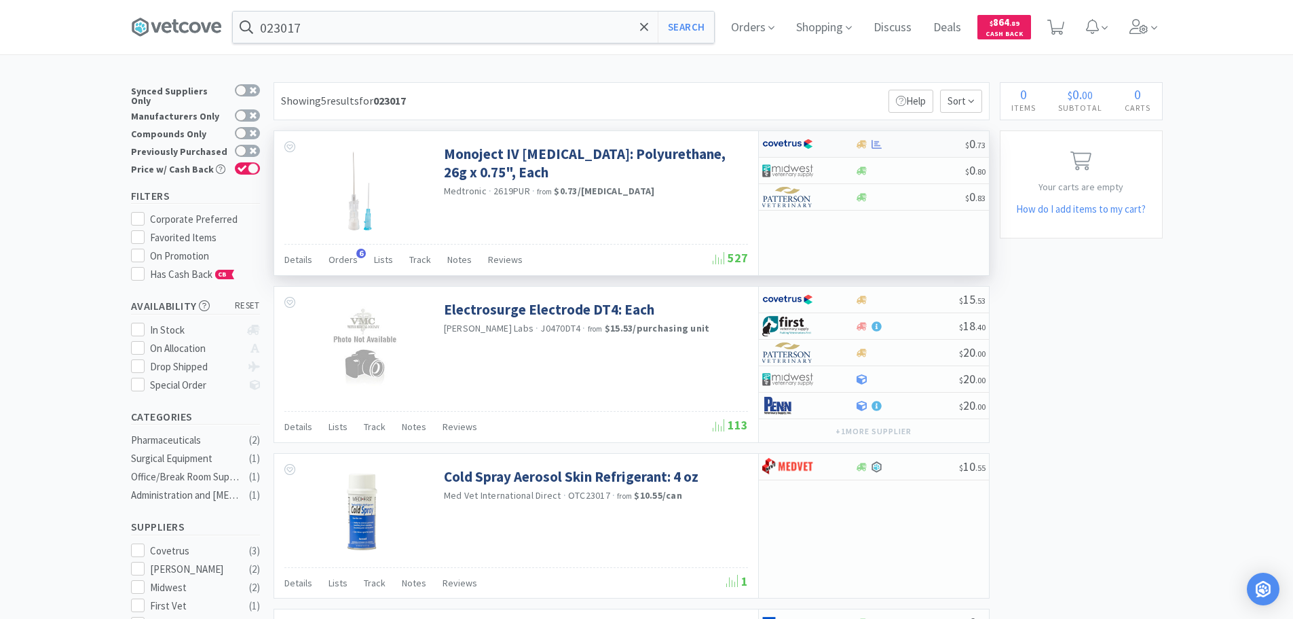
click at [926, 145] on div at bounding box center [911, 144] width 110 height 10
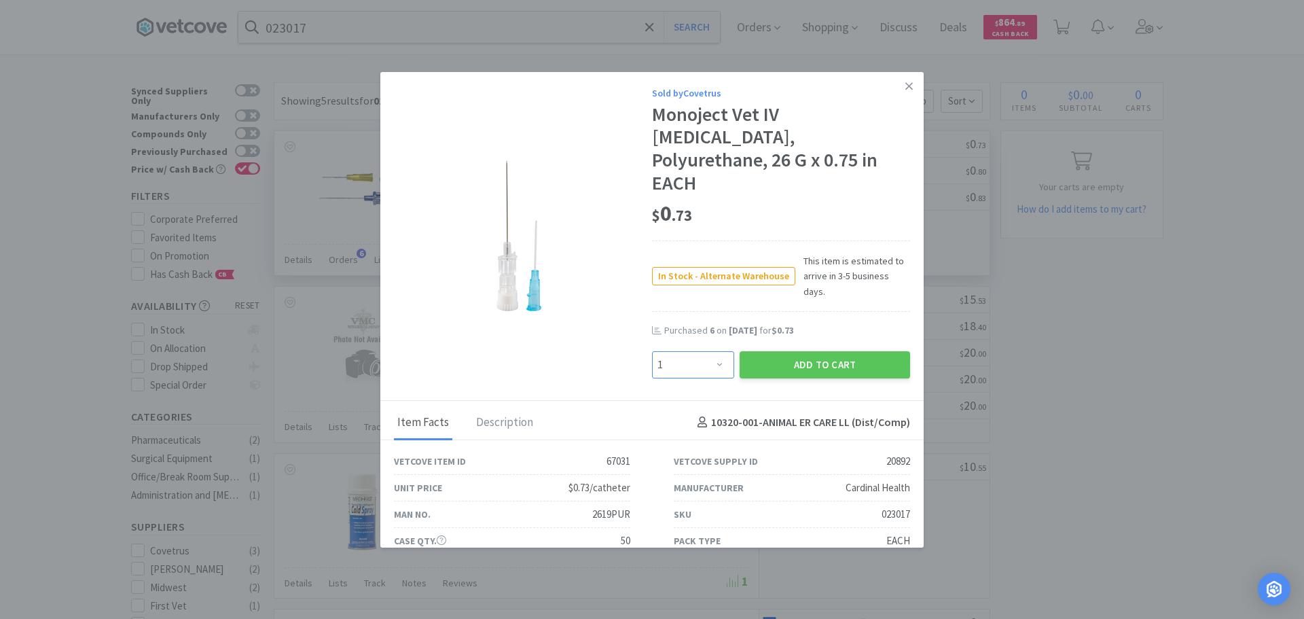
drag, startPoint x: 707, startPoint y: 327, endPoint x: 705, endPoint y: 320, distance: 7.1
click at [705, 351] on select "Enter Quantity 1 2 3 4 5 6 7 8 9 10 11 12 13 14 15 16 17 18 19 20 Enter Quantity" at bounding box center [693, 364] width 82 height 27
select select "14"
click at [652, 351] on select "Enter Quantity 1 2 3 4 5 6 7 8 9 10 11 12 13 14 15 16 17 18 19 20 Enter Quantity" at bounding box center [693, 364] width 82 height 27
click at [784, 351] on button "Add to Cart" at bounding box center [824, 364] width 170 height 27
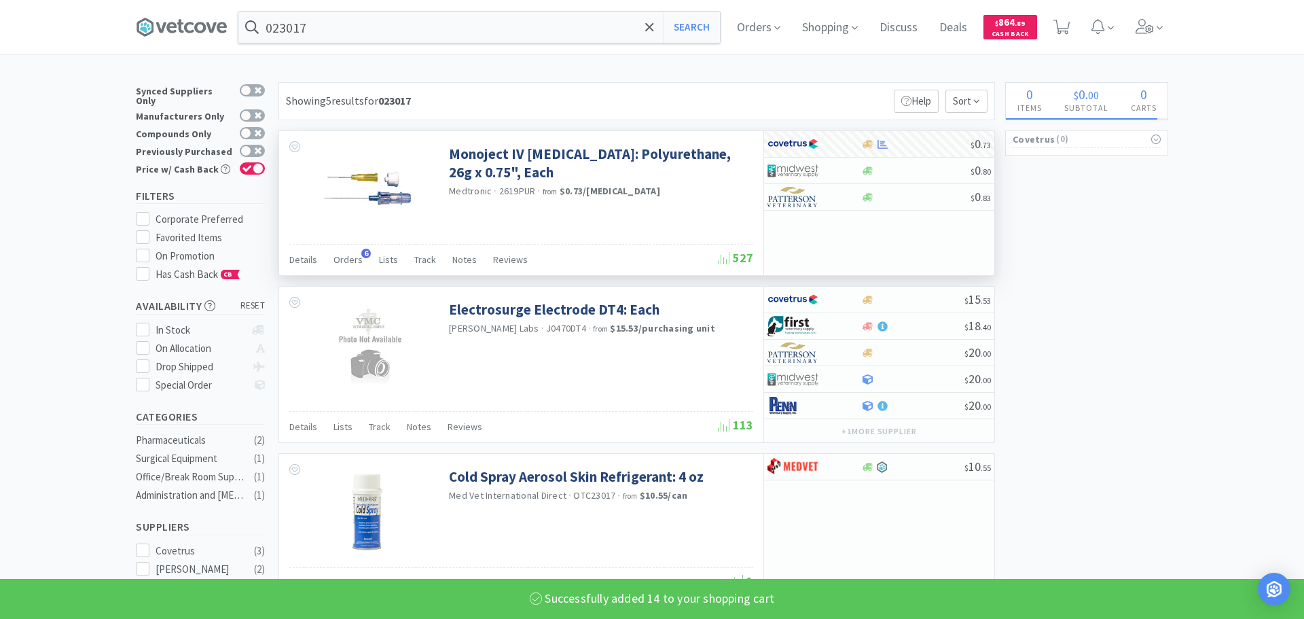
select select "14"
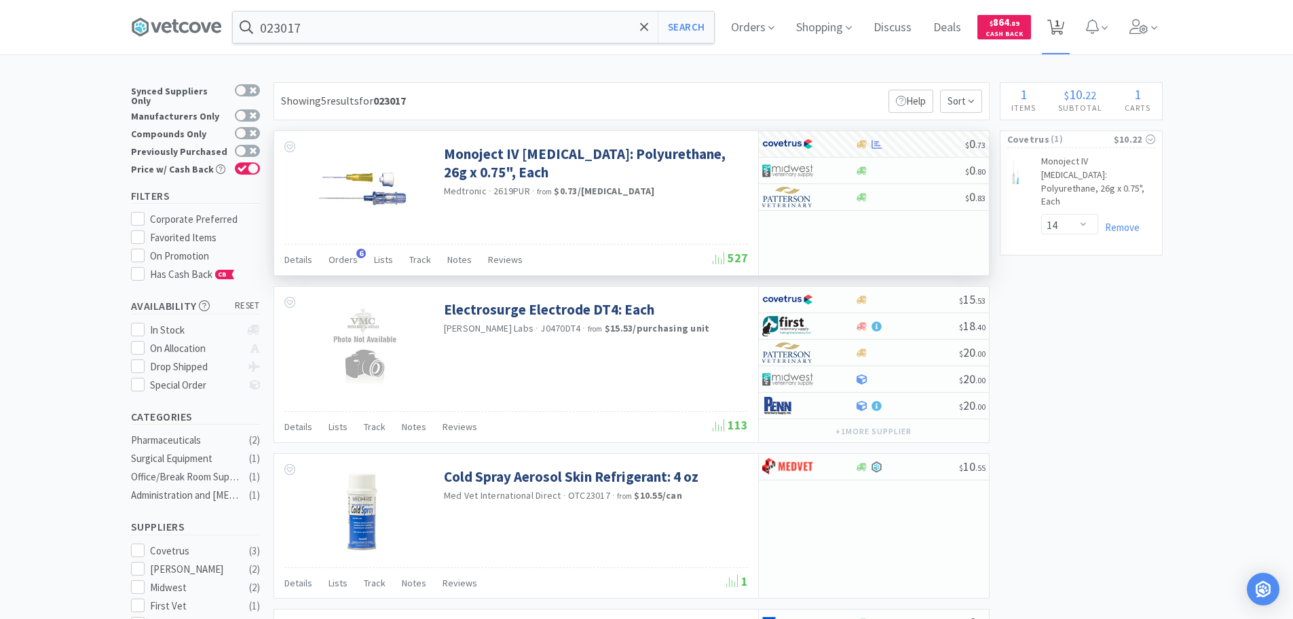
click at [1057, 32] on icon at bounding box center [1056, 27] width 17 height 15
select select "14"
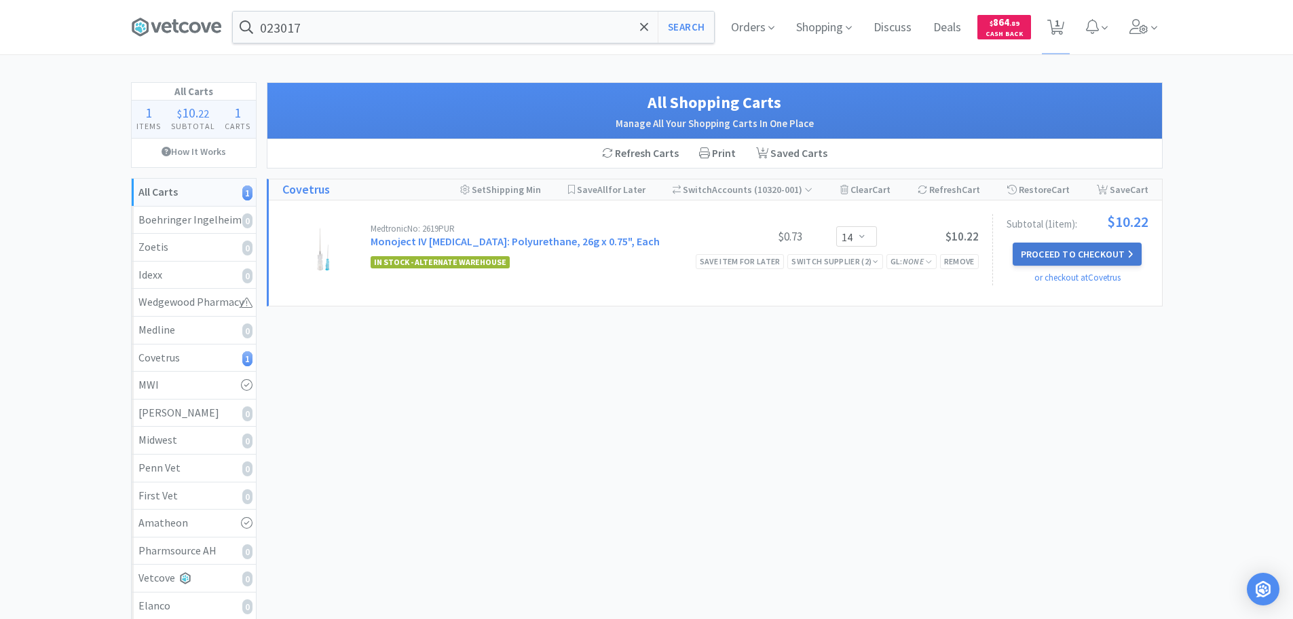
click at [1093, 246] on button "Proceed to Checkout" at bounding box center [1077, 253] width 129 height 23
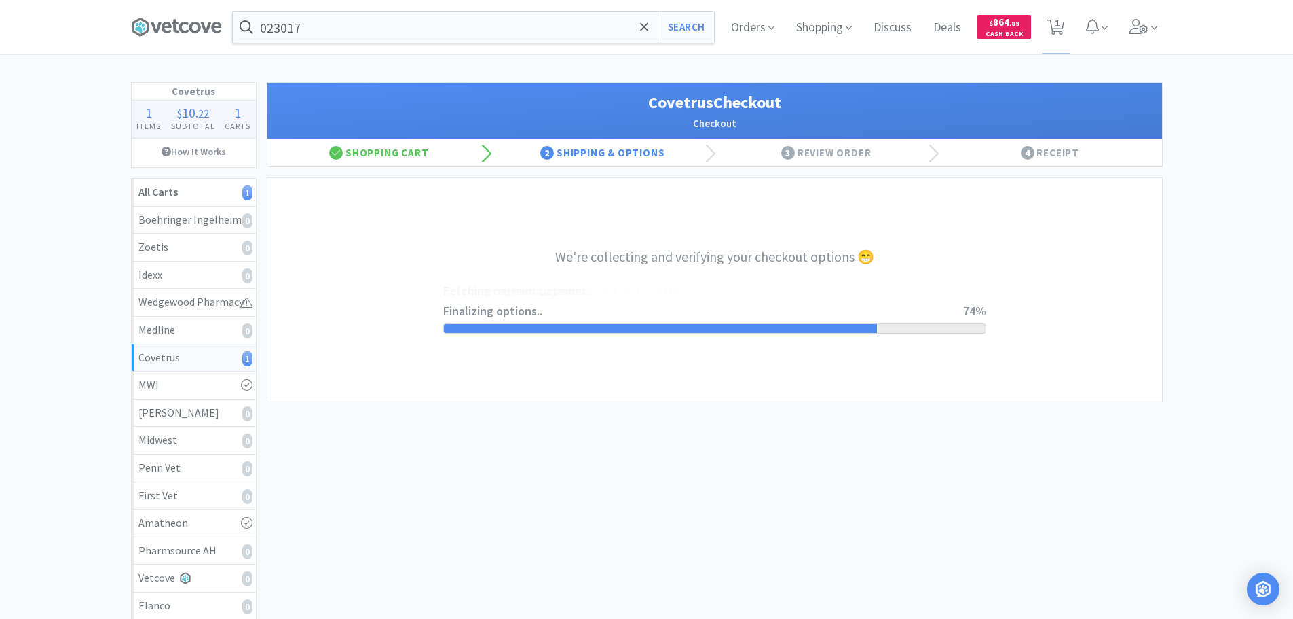
select select "ACCOUNT"
select select "cvt-standard-net"
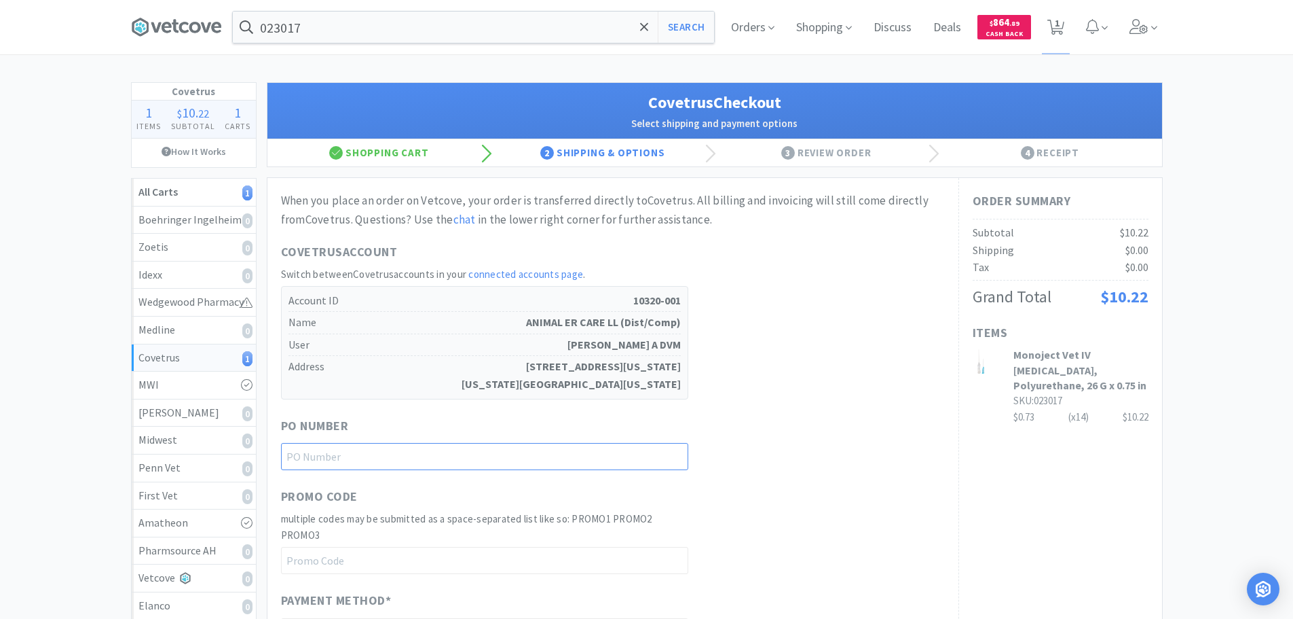
click at [475, 469] on input "text" at bounding box center [484, 456] width 407 height 27
paste input "1145197"
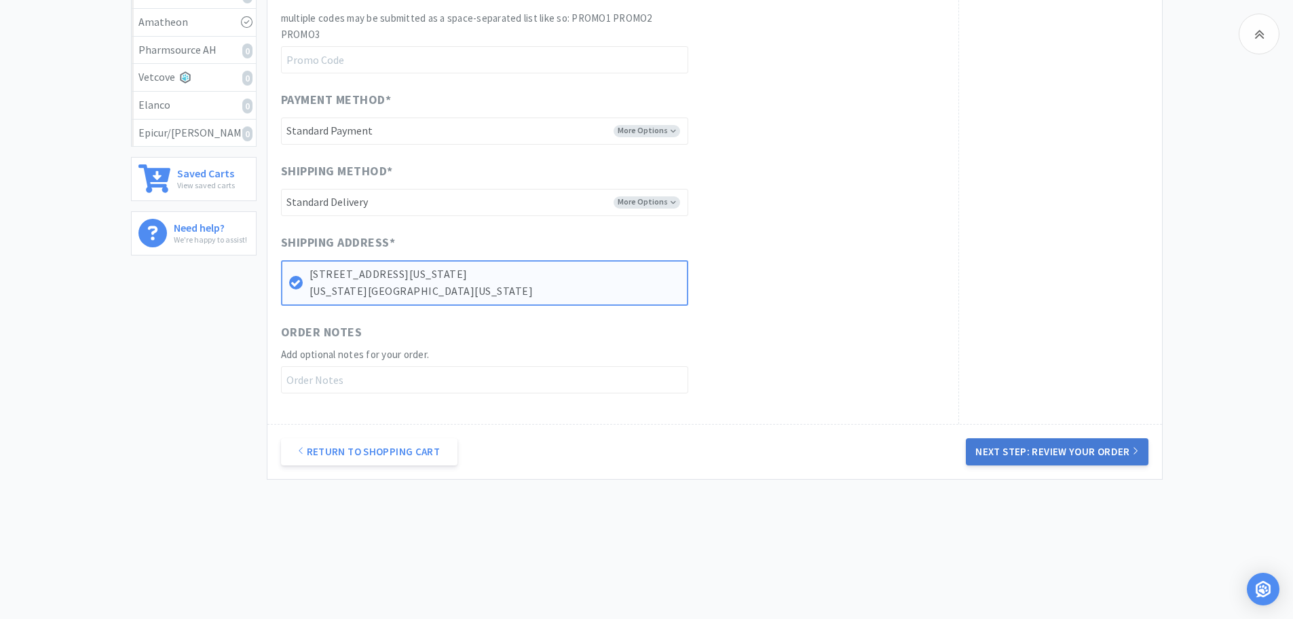
type input "1145197"
click at [1001, 449] on button "Next Step: Review Your Order" at bounding box center [1057, 451] width 182 height 27
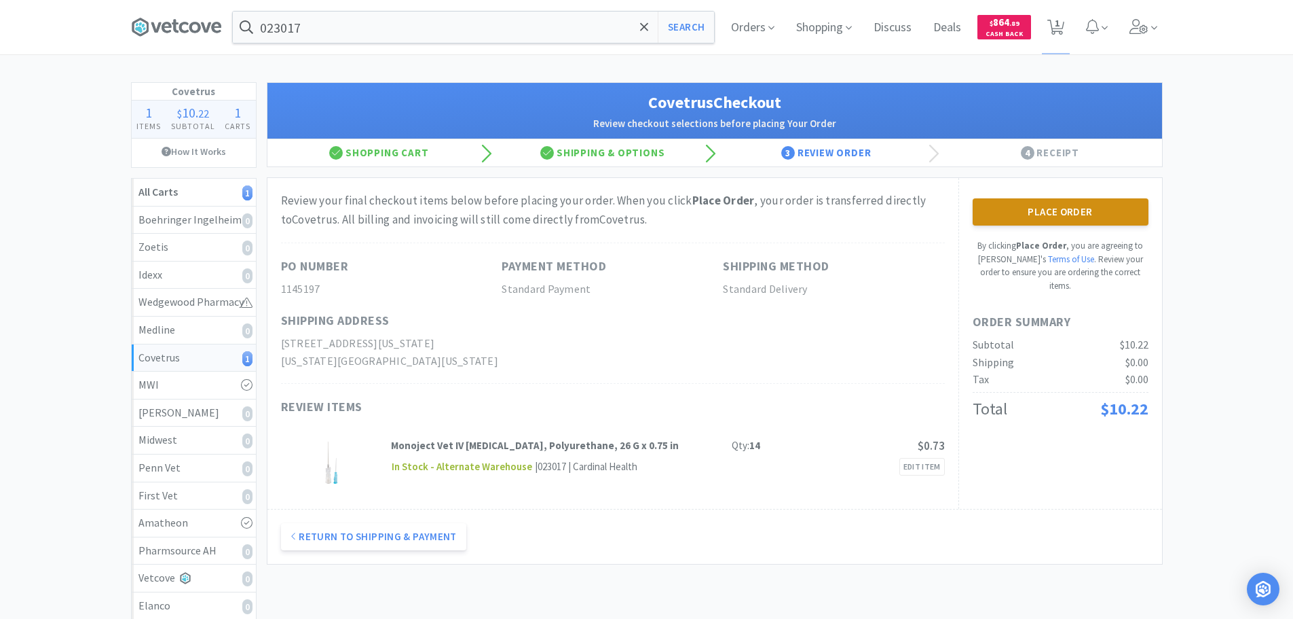
click at [1081, 217] on button "Place Order" at bounding box center [1061, 211] width 176 height 27
